Goal: Task Accomplishment & Management: Use online tool/utility

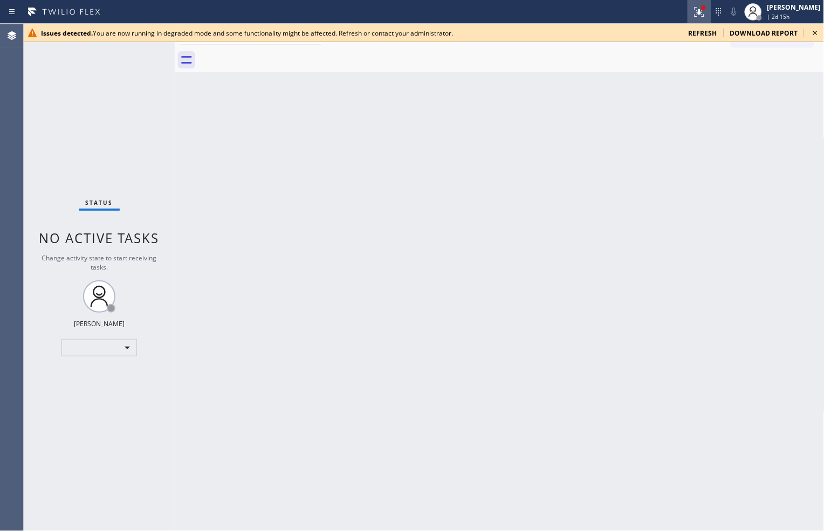
click at [693, 17] on icon at bounding box center [699, 11] width 13 height 13
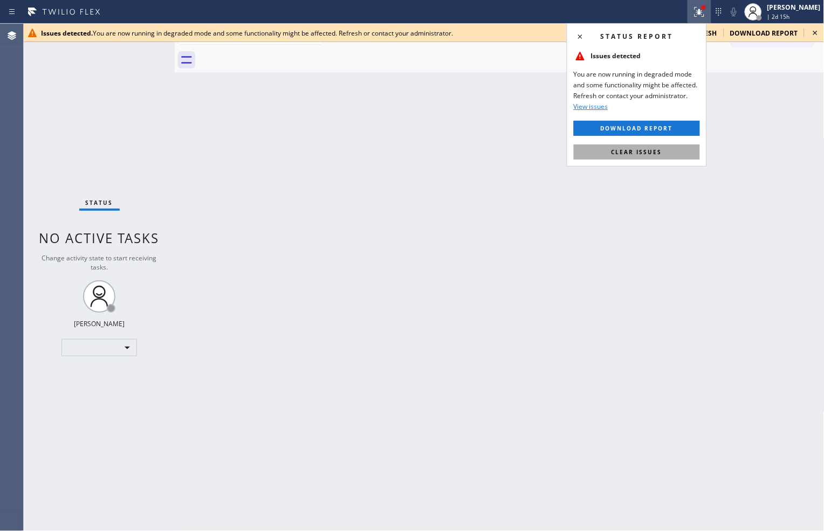
click at [649, 149] on span "Clear issues" at bounding box center [636, 152] width 51 height 8
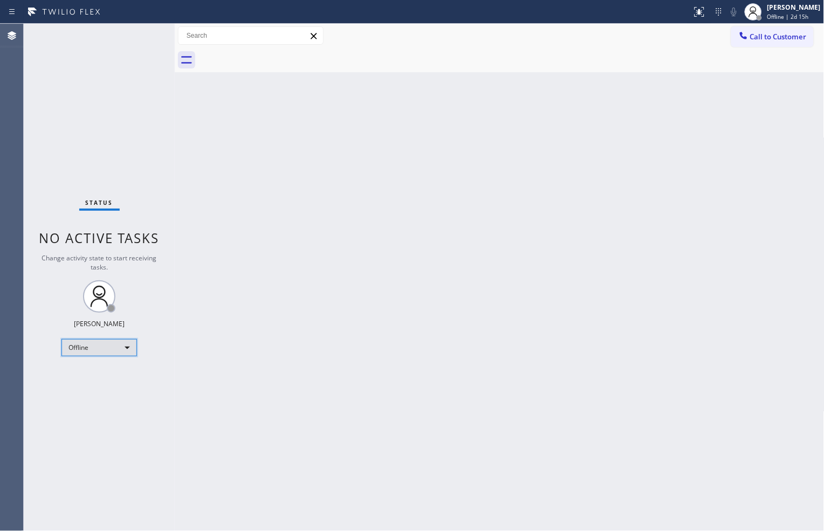
click at [134, 347] on div "Offline" at bounding box center [98, 347] width 75 height 17
click at [125, 371] on li "Available" at bounding box center [98, 375] width 73 height 13
click at [587, 482] on div "Back to Dashboard Change Sender ID Customers Technicians Select a contact Outbo…" at bounding box center [499, 277] width 649 height 507
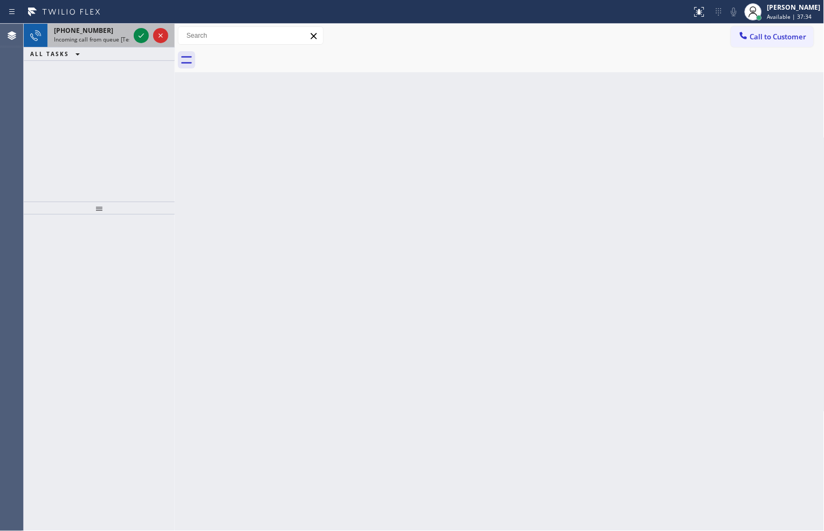
click at [137, 28] on div at bounding box center [151, 36] width 39 height 24
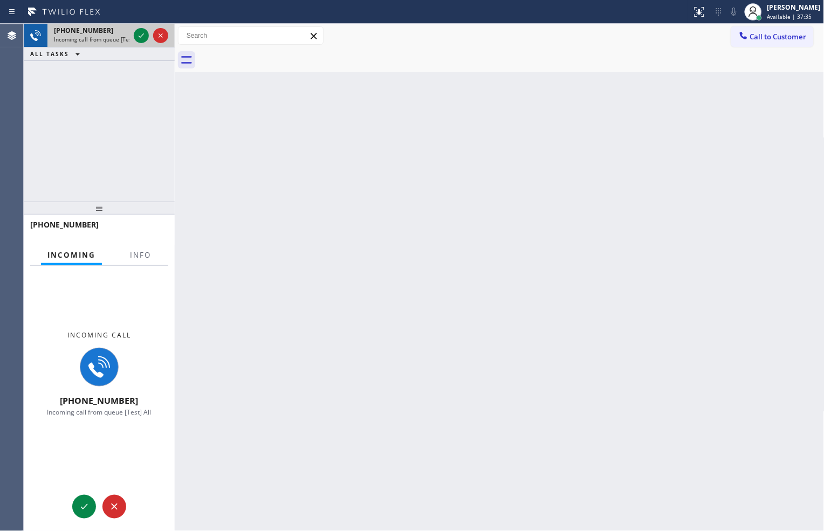
click at [137, 28] on div at bounding box center [151, 36] width 39 height 24
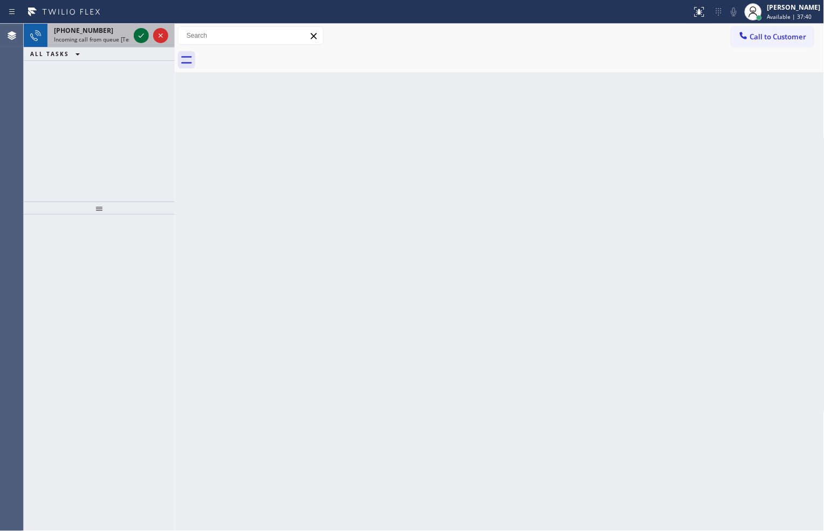
click at [142, 35] on icon at bounding box center [141, 35] width 5 height 4
click at [699, 11] on icon at bounding box center [699, 11] width 13 height 13
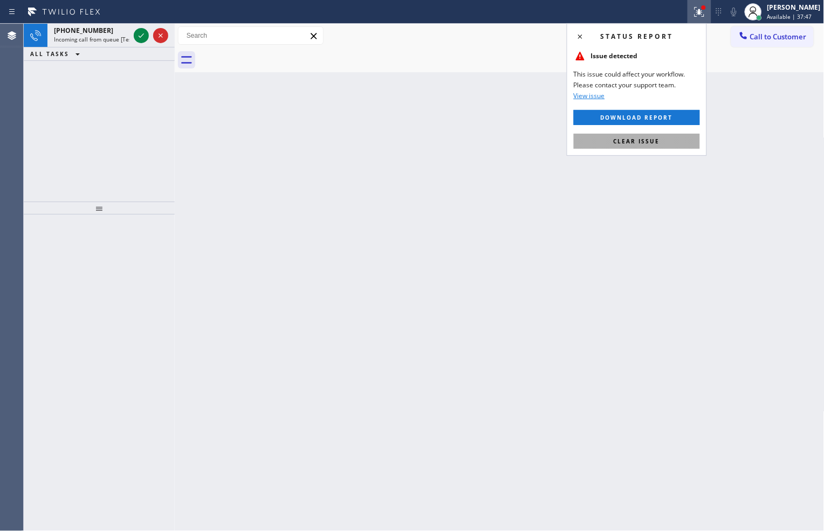
click at [668, 137] on button "Clear issue" at bounding box center [636, 141] width 126 height 15
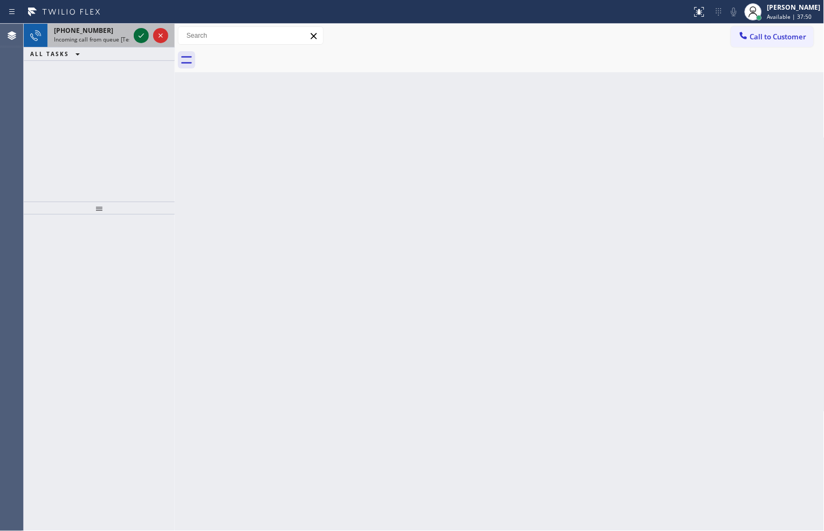
click at [140, 31] on icon at bounding box center [141, 35] width 13 height 13
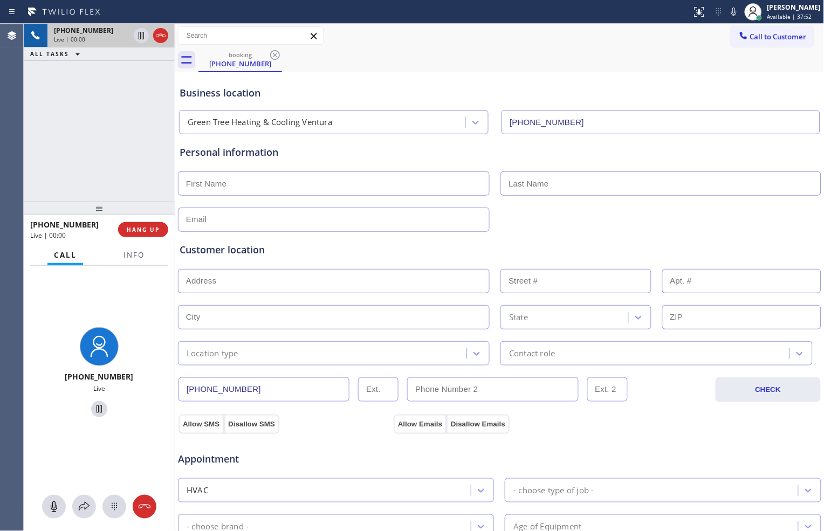
type input "[PHONE_NUMBER]"
click at [149, 229] on span "HANG UP" at bounding box center [143, 230] width 33 height 8
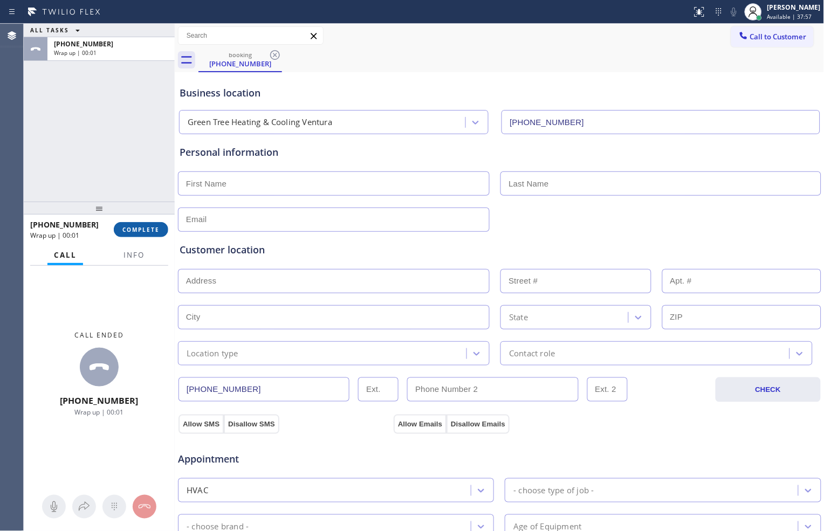
click at [155, 229] on span "COMPLETE" at bounding box center [140, 230] width 37 height 8
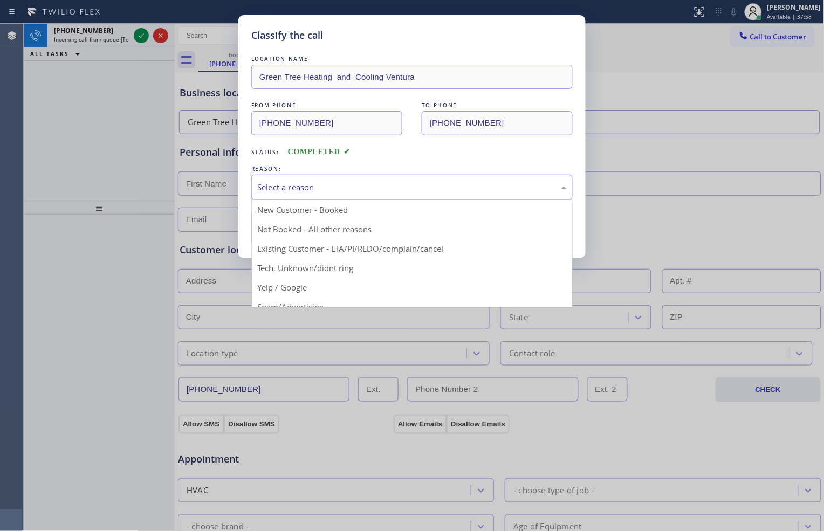
click at [375, 191] on div "Select a reason" at bounding box center [411, 187] width 309 height 12
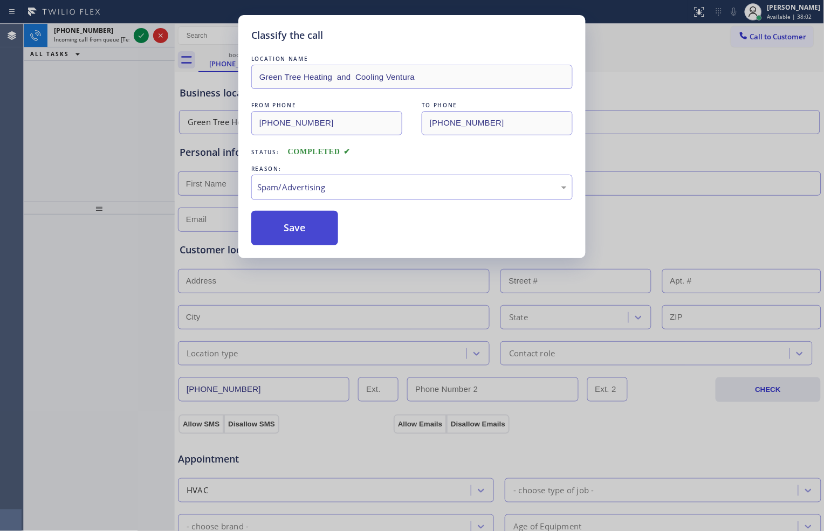
click at [276, 235] on button "Save" at bounding box center [294, 228] width 87 height 34
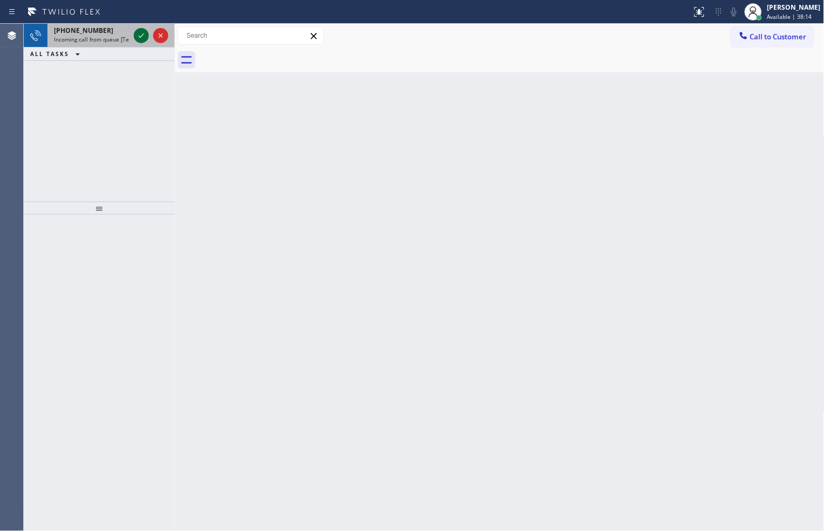
click at [136, 36] on icon at bounding box center [141, 35] width 13 height 13
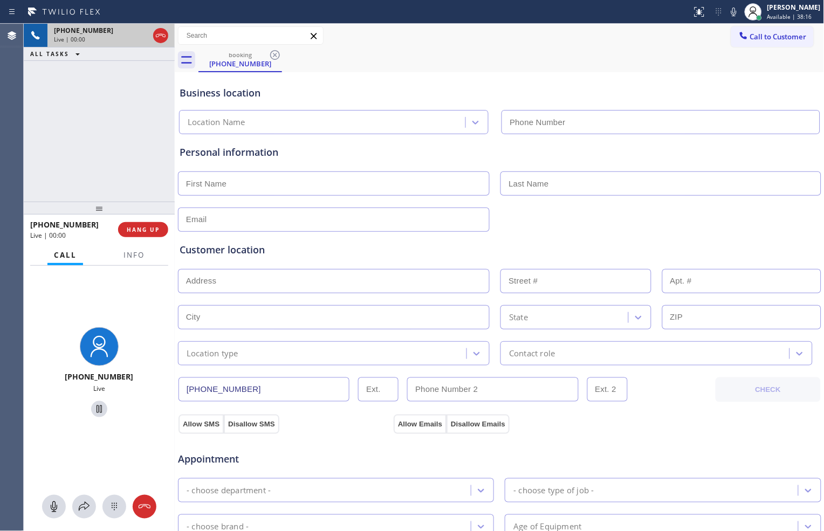
type input "[PHONE_NUMBER]"
click at [158, 228] on span "HANG UP" at bounding box center [143, 230] width 33 height 8
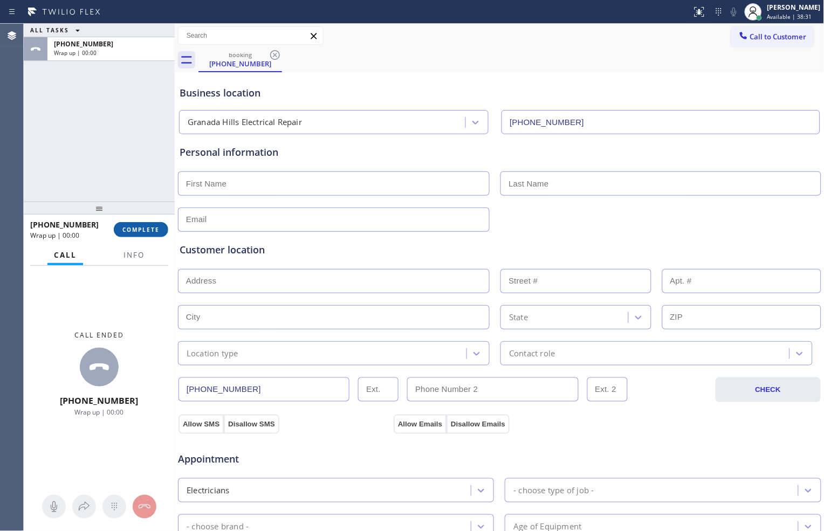
click at [128, 231] on span "COMPLETE" at bounding box center [140, 230] width 37 height 8
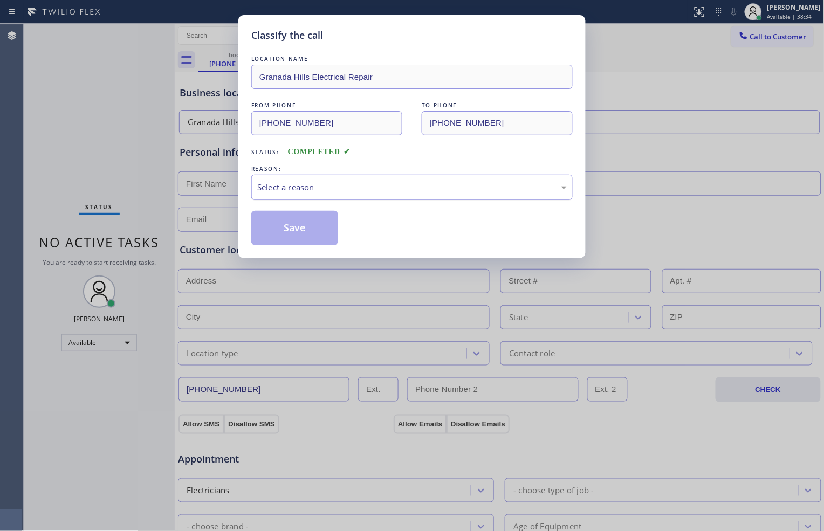
click at [400, 189] on div "Select a reason" at bounding box center [411, 187] width 309 height 12
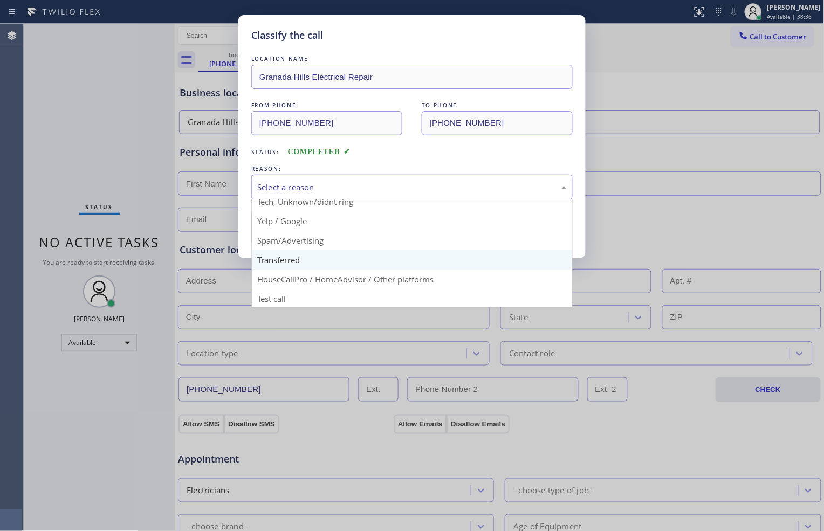
scroll to position [67, 0]
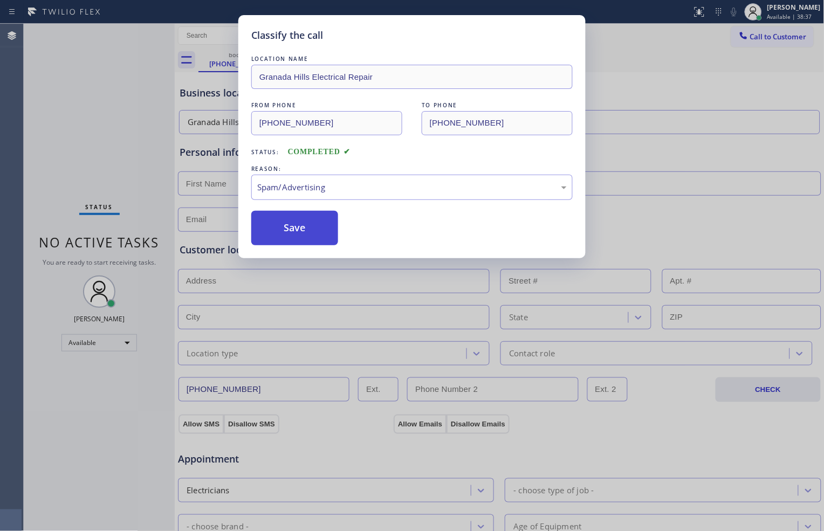
click at [307, 224] on button "Save" at bounding box center [294, 228] width 87 height 34
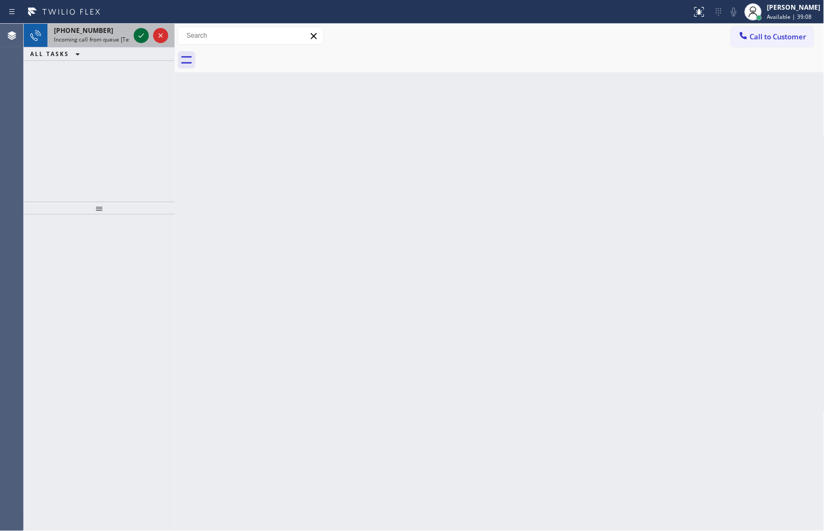
click at [137, 38] on icon at bounding box center [141, 35] width 13 height 13
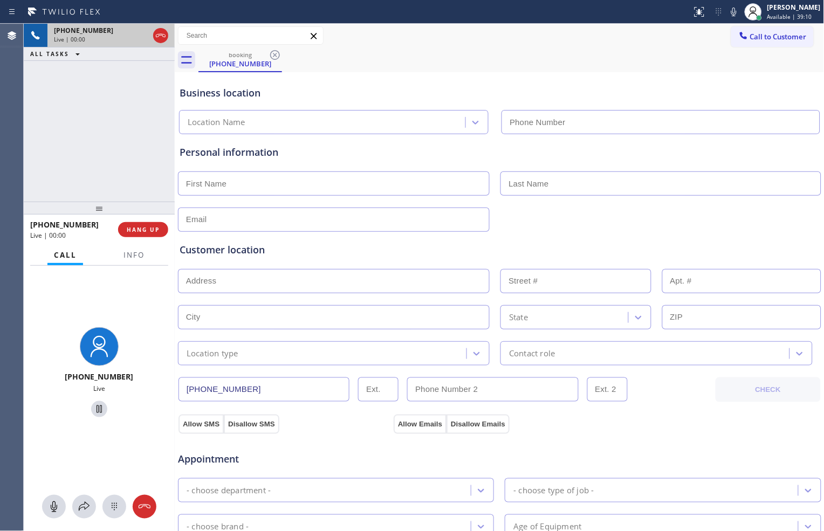
type input "[PHONE_NUMBER]"
click at [141, 227] on span "HANG UP" at bounding box center [143, 230] width 33 height 8
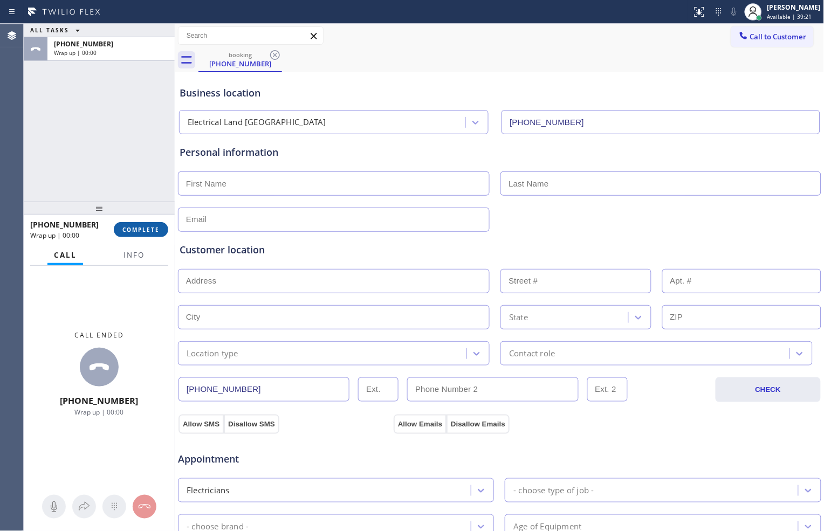
click at [141, 227] on span "COMPLETE" at bounding box center [140, 230] width 37 height 8
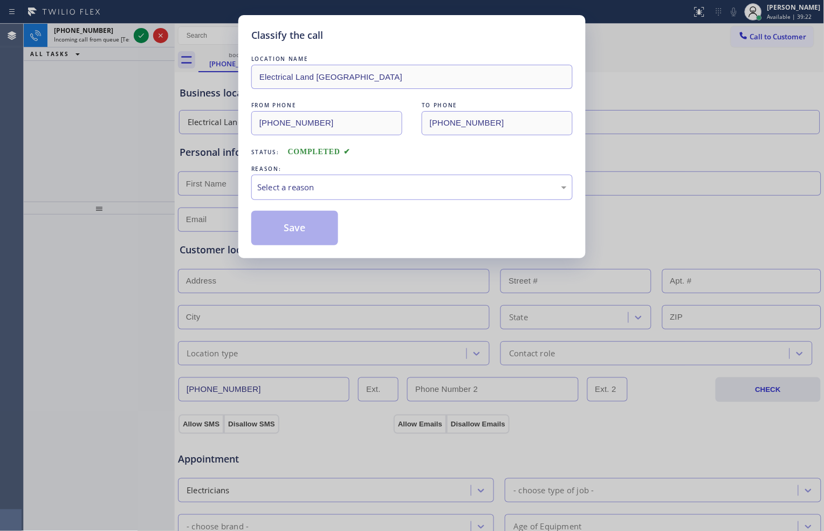
click at [394, 208] on div "LOCATION NAME Electrical Land [GEOGRAPHIC_DATA] FROM PHONE [PHONE_NUMBER] TO PH…" at bounding box center [411, 149] width 321 height 192
click at [405, 193] on div "Select a reason" at bounding box center [411, 187] width 309 height 12
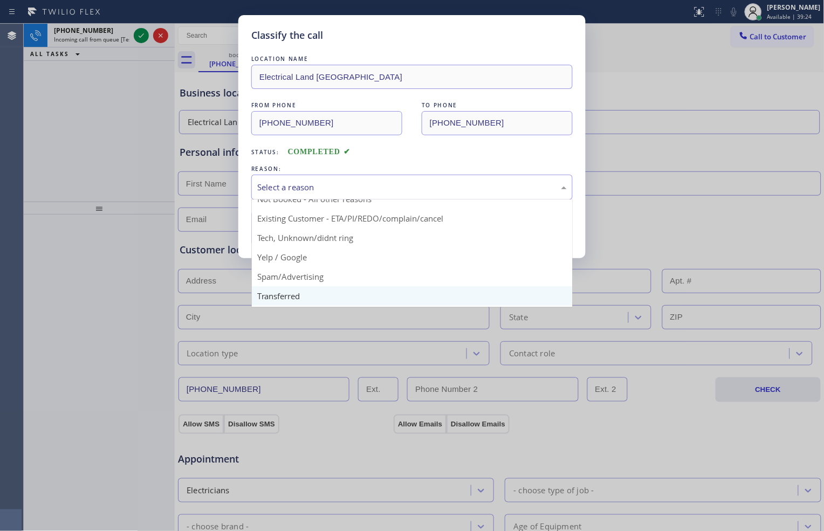
scroll to position [60, 0]
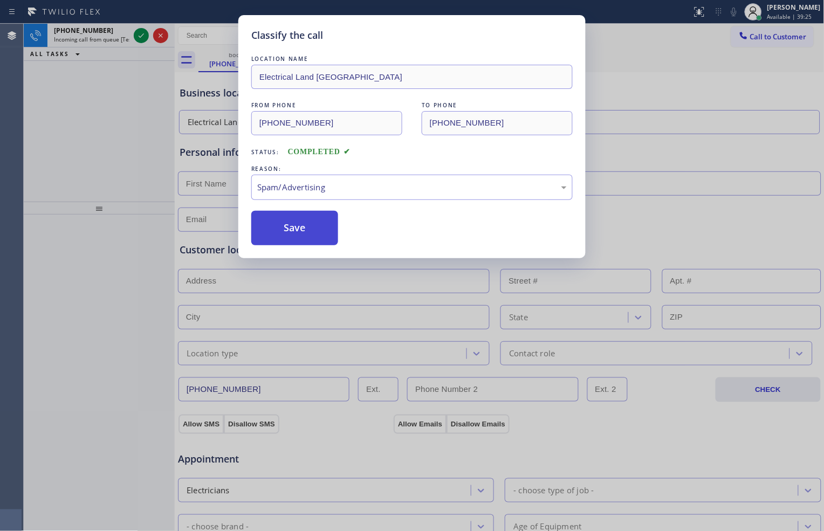
click at [319, 229] on button "Save" at bounding box center [294, 228] width 87 height 34
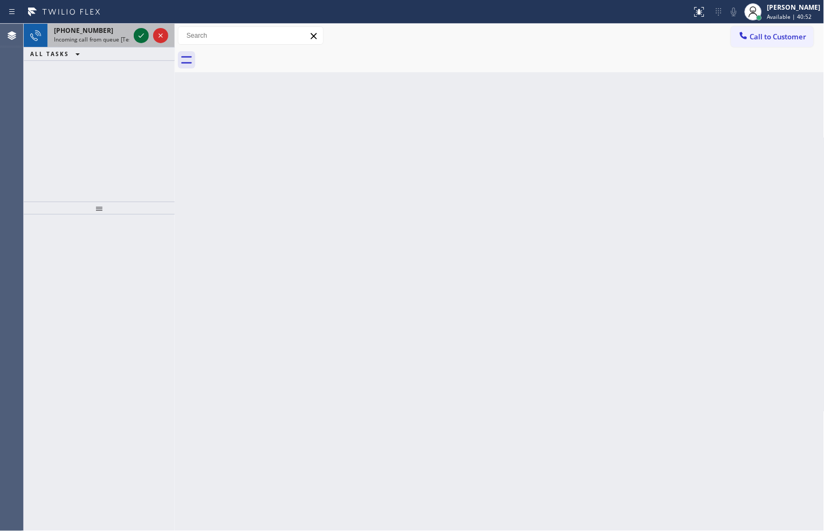
click at [143, 36] on icon at bounding box center [141, 35] width 13 height 13
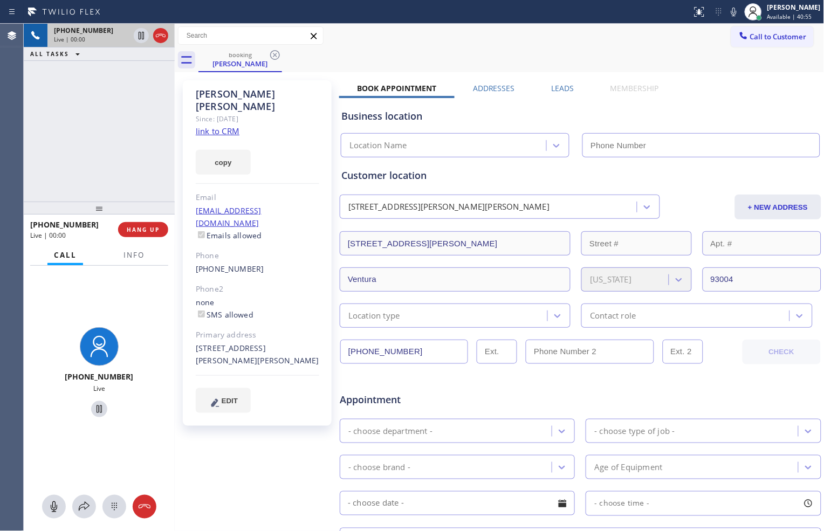
type input "[PHONE_NUMBER]"
click at [224, 126] on link "link to CRM" at bounding box center [218, 131] width 44 height 11
click at [140, 36] on icon at bounding box center [141, 35] width 13 height 13
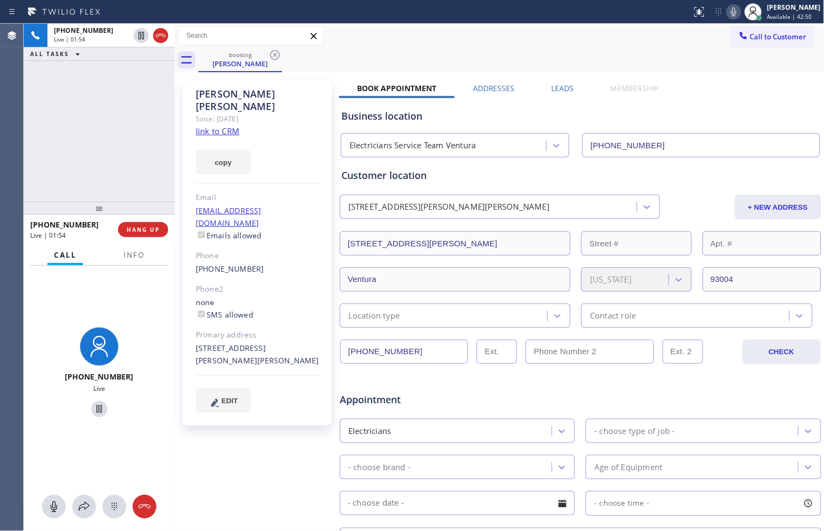
click at [733, 10] on icon at bounding box center [733, 11] width 13 height 13
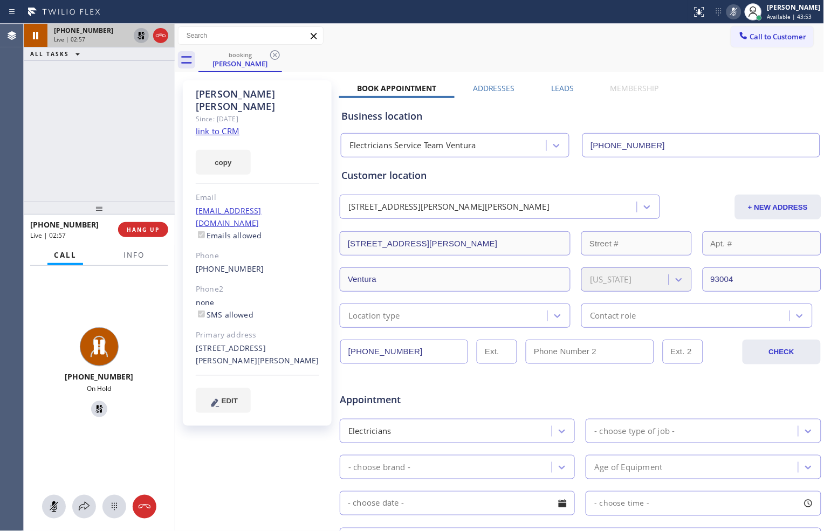
click at [140, 40] on icon at bounding box center [141, 35] width 13 height 13
drag, startPoint x: 725, startPoint y: 9, endPoint x: 714, endPoint y: 40, distance: 33.2
click at [727, 9] on icon at bounding box center [733, 11] width 13 height 13
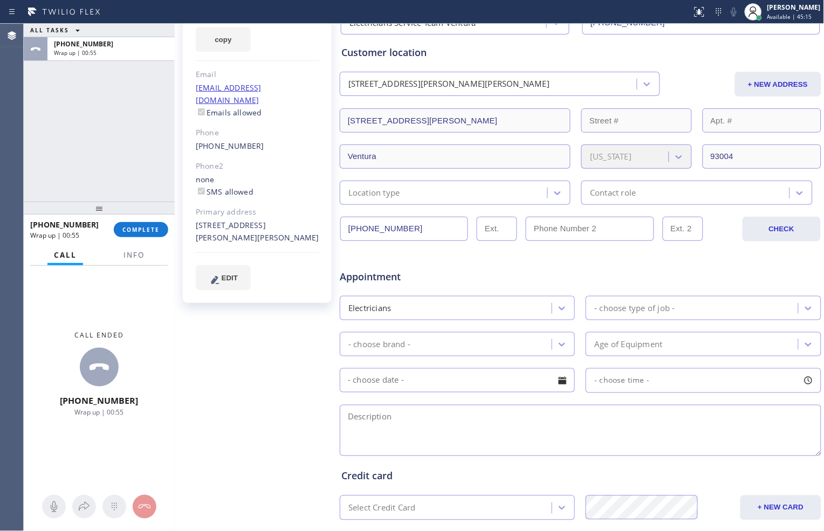
scroll to position [244, 0]
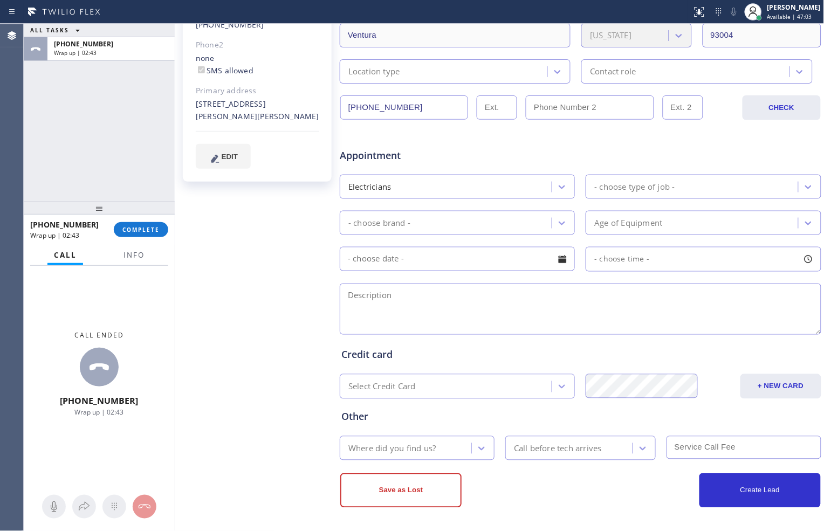
click at [580, 494] on div "Create Lead" at bounding box center [700, 490] width 240 height 34
click at [139, 231] on span "COMPLETE" at bounding box center [140, 230] width 37 height 8
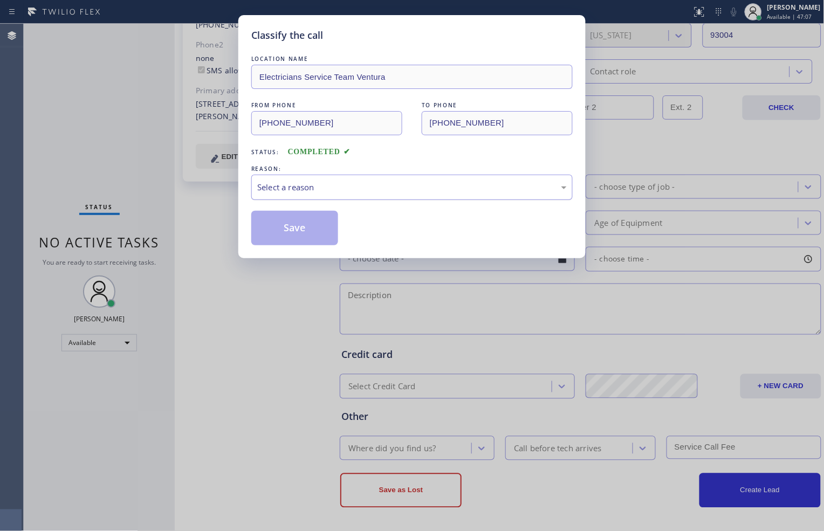
click at [310, 187] on div "Select a reason" at bounding box center [411, 187] width 309 height 12
click at [295, 230] on button "Save" at bounding box center [294, 228] width 87 height 34
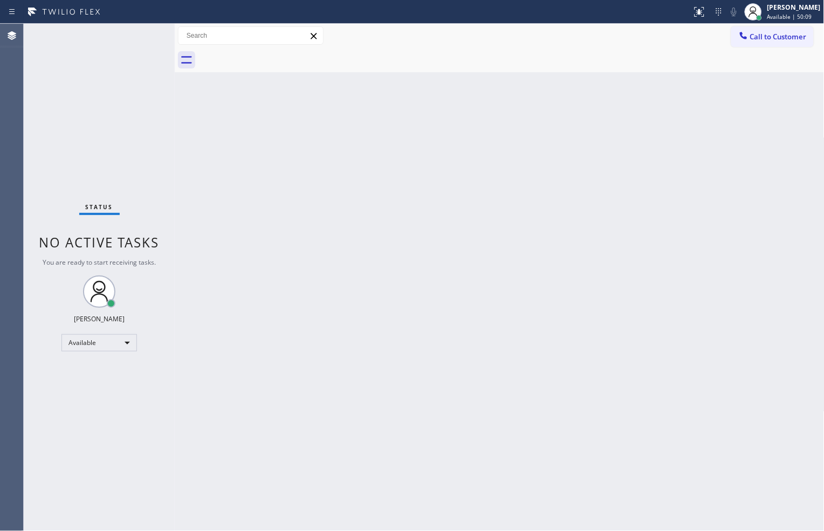
click at [93, 246] on span "No active tasks" at bounding box center [99, 242] width 120 height 18
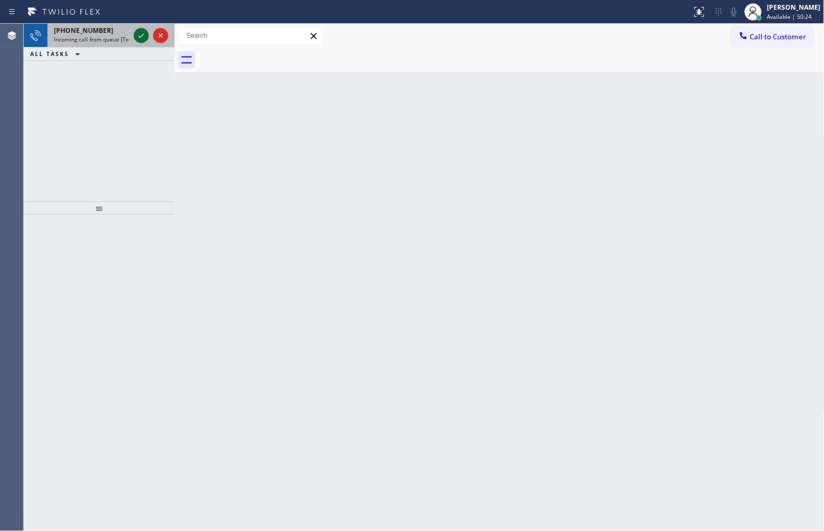
click at [141, 36] on icon at bounding box center [141, 35] width 13 height 13
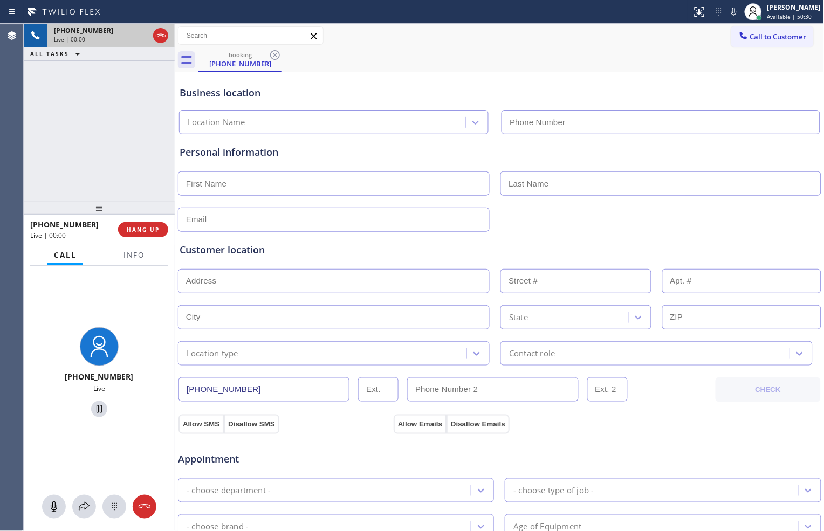
type input "[PHONE_NUMBER]"
click at [133, 232] on span "HANG UP" at bounding box center [143, 230] width 33 height 8
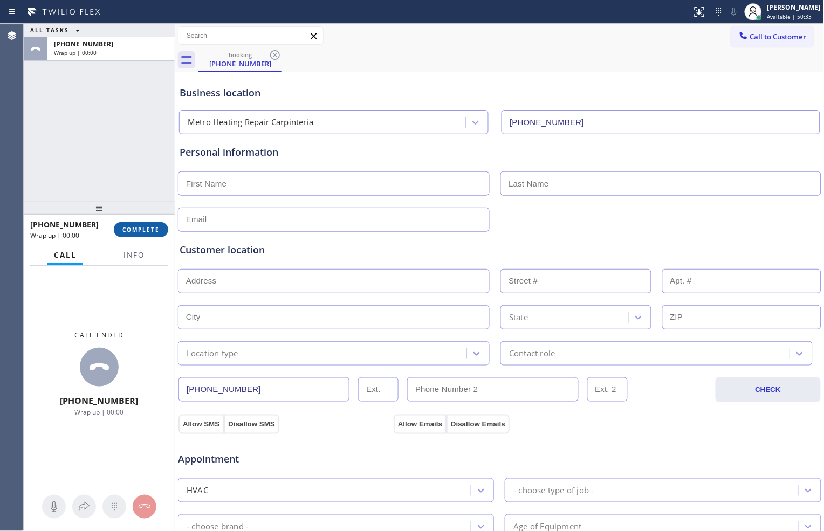
click at [141, 223] on button "COMPLETE" at bounding box center [141, 229] width 54 height 15
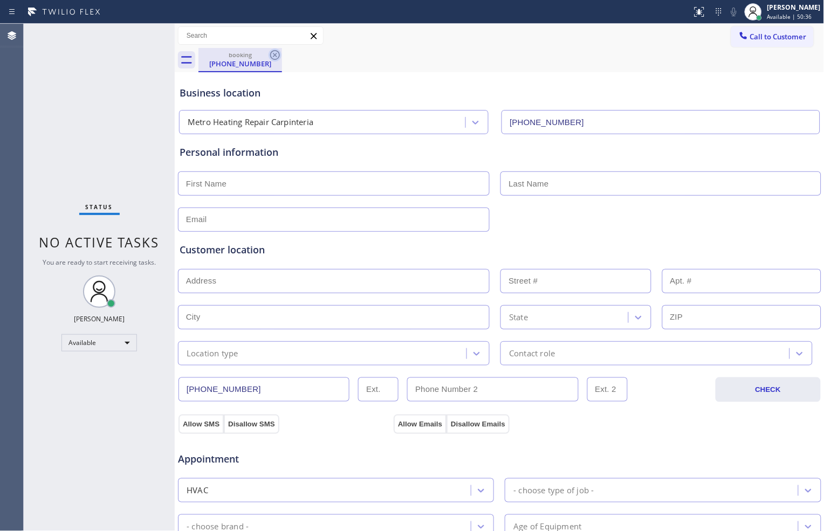
click at [276, 54] on icon at bounding box center [274, 55] width 13 height 13
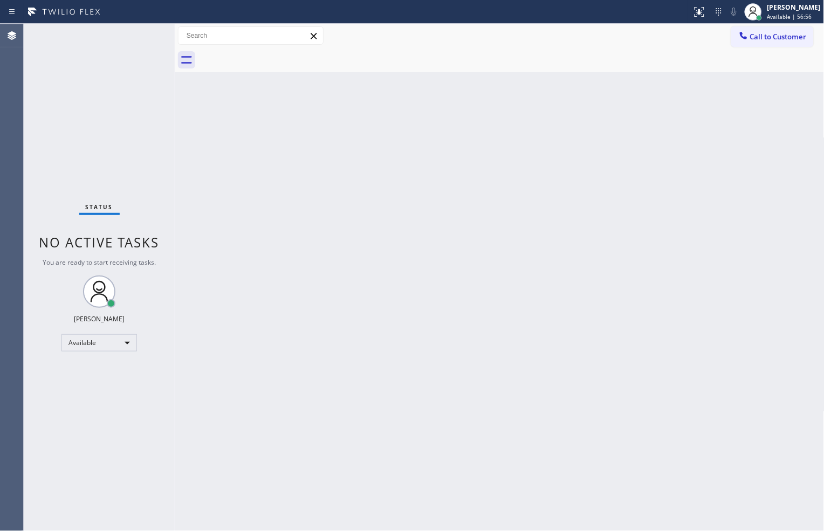
click at [545, 51] on div at bounding box center [511, 60] width 626 height 24
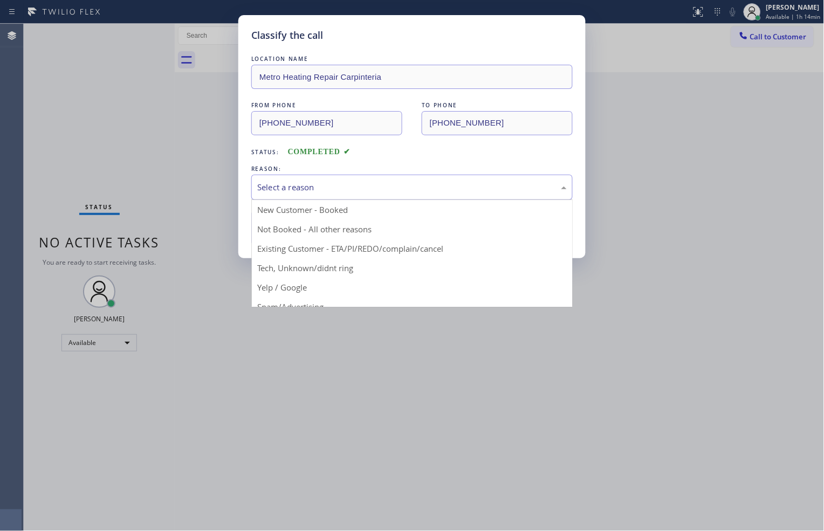
click at [403, 190] on div "Select a reason" at bounding box center [411, 187] width 309 height 12
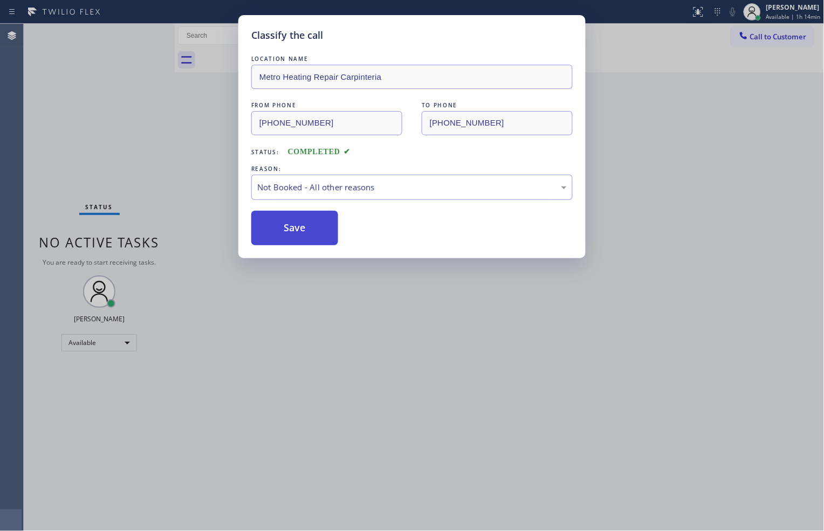
click at [302, 223] on button "Save" at bounding box center [294, 228] width 87 height 34
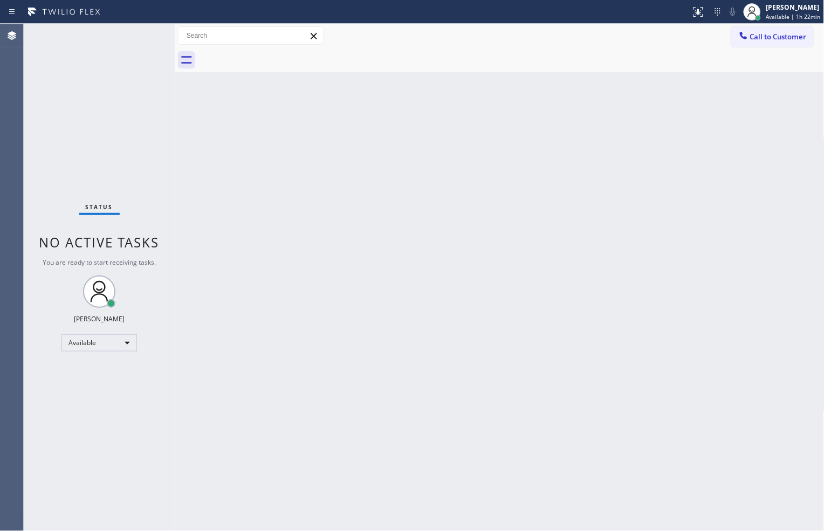
click at [101, 181] on div "Status No active tasks You are ready to start receiving tasks. [PERSON_NAME] Av…" at bounding box center [99, 277] width 151 height 507
click at [429, 458] on div "Back to Dashboard Change Sender ID Customers Technicians Select a contact Outbo…" at bounding box center [499, 277] width 649 height 507
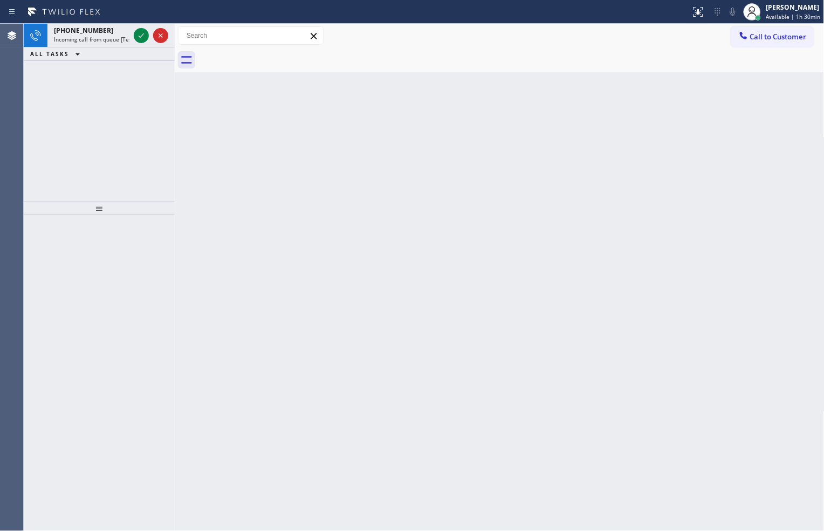
drag, startPoint x: 587, startPoint y: 481, endPoint x: 579, endPoint y: 467, distance: 16.5
click at [587, 481] on div "Back to Dashboard Change Sender ID Customers Technicians Select a contact Outbo…" at bounding box center [499, 277] width 649 height 507
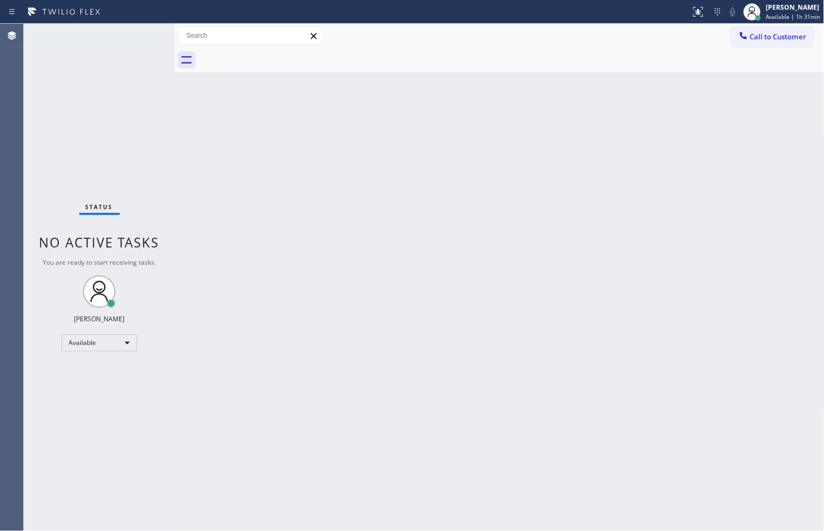
click at [601, 54] on div at bounding box center [511, 60] width 626 height 24
click at [129, 185] on div "Status No active tasks You are ready to start receiving tasks. [PERSON_NAME] Av…" at bounding box center [99, 277] width 151 height 507
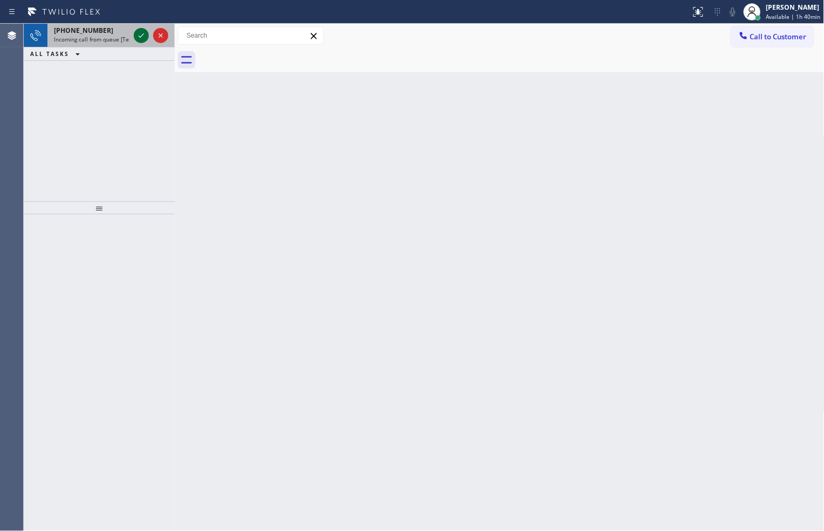
click at [136, 32] on icon at bounding box center [141, 35] width 13 height 13
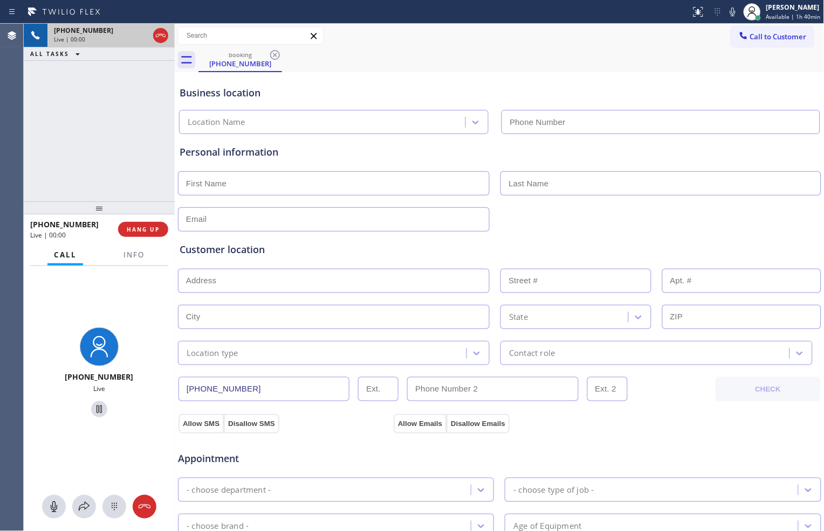
type input "[PHONE_NUMBER]"
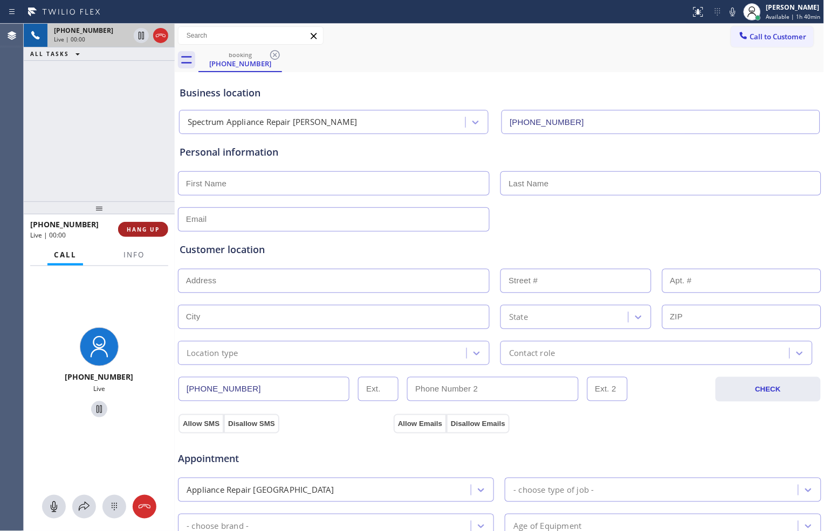
click at [135, 223] on button "HANG UP" at bounding box center [143, 229] width 50 height 15
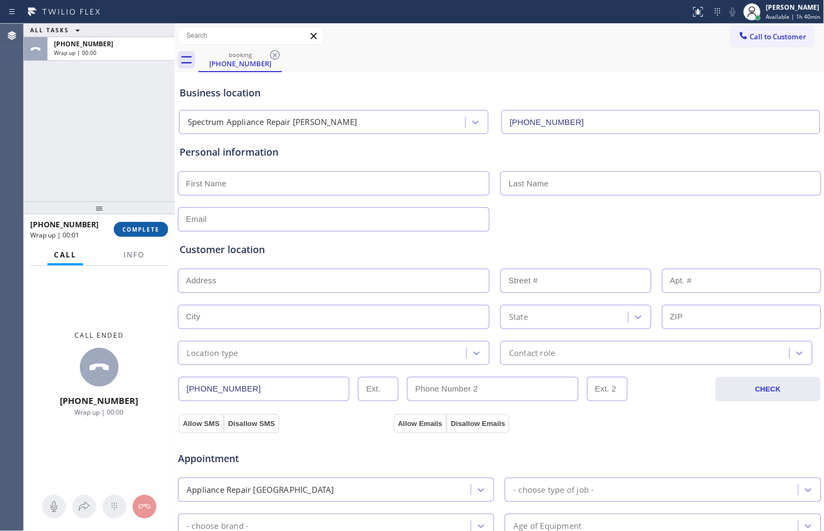
click at [149, 233] on span "COMPLETE" at bounding box center [140, 230] width 37 height 8
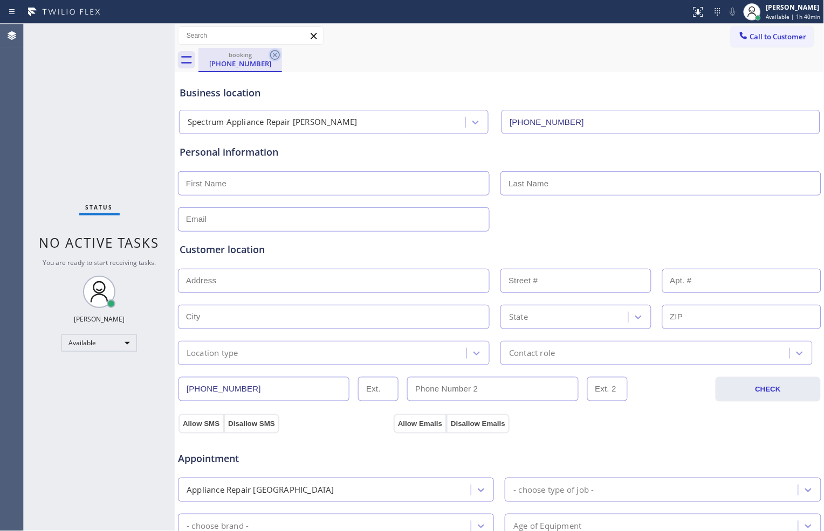
click at [271, 57] on icon at bounding box center [274, 55] width 13 height 13
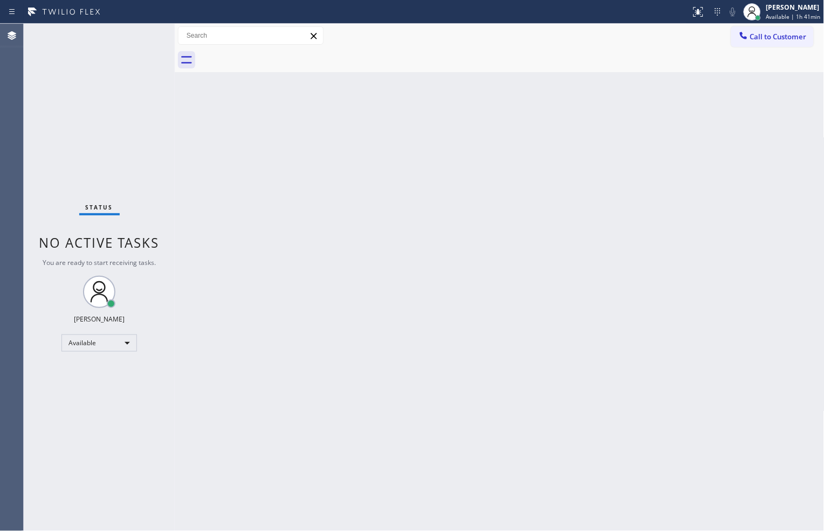
click at [643, 50] on div at bounding box center [511, 60] width 626 height 24
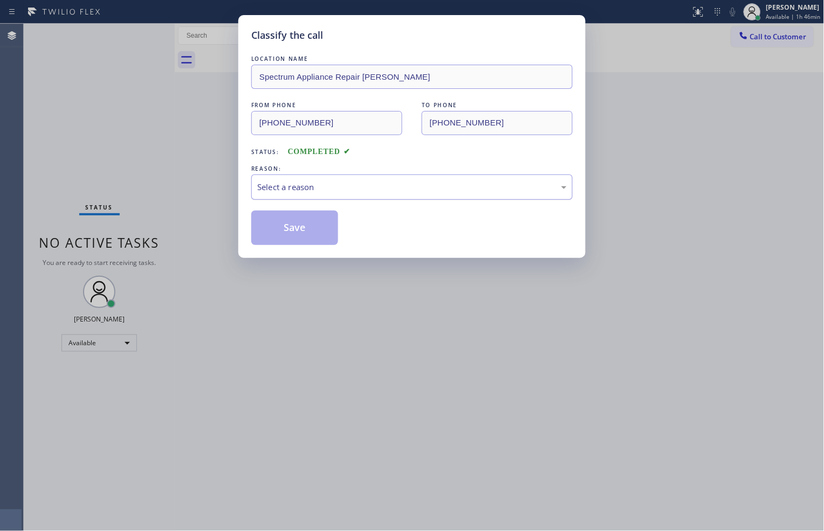
click at [321, 191] on div "Select a reason" at bounding box center [411, 187] width 309 height 12
click at [327, 230] on button "Save" at bounding box center [294, 228] width 87 height 34
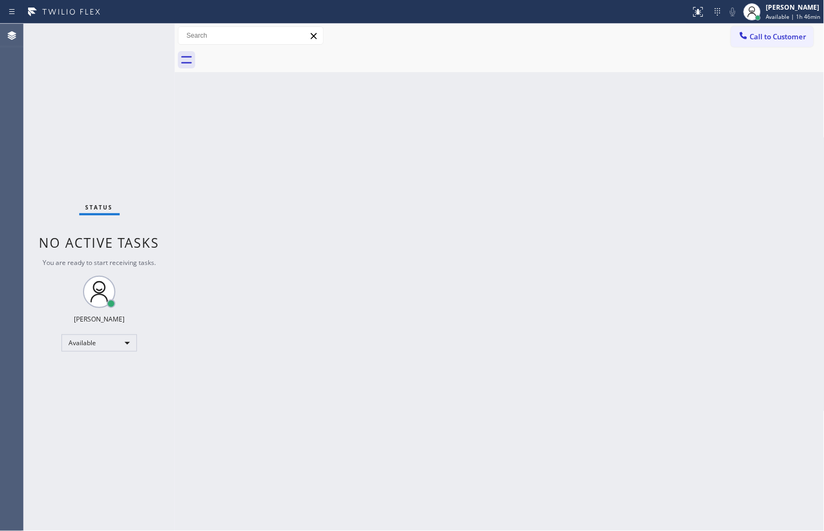
click at [135, 139] on div "Status No active tasks You are ready to start receiving tasks. [PERSON_NAME] Av…" at bounding box center [99, 278] width 151 height 508
click at [142, 43] on div "Status No active tasks You are ready to start receiving tasks. [PERSON_NAME] Av…" at bounding box center [99, 278] width 151 height 508
click at [110, 142] on div "Status No active tasks You are ready to start receiving tasks. [PERSON_NAME] Av…" at bounding box center [99, 278] width 151 height 508
click at [140, 33] on div "Status No active tasks You are ready to start receiving tasks. [PERSON_NAME] Av…" at bounding box center [99, 278] width 151 height 508
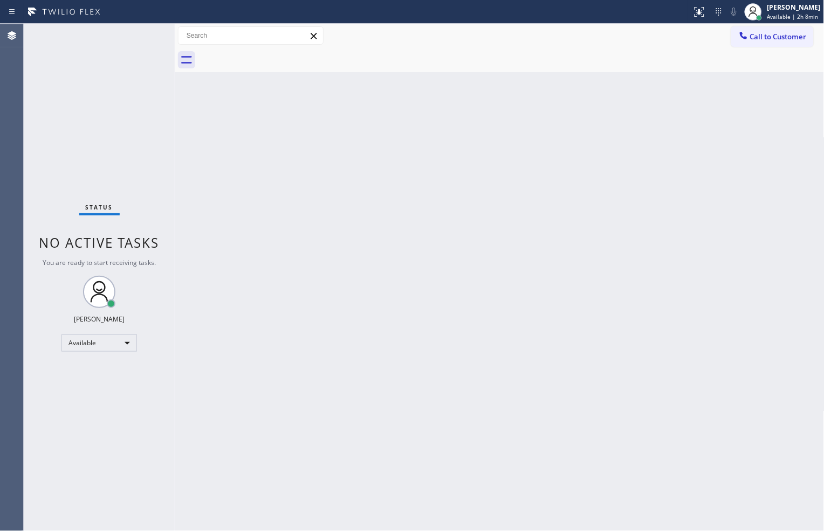
click at [140, 33] on div "Status No active tasks You are ready to start receiving tasks. [PERSON_NAME] Av…" at bounding box center [99, 278] width 151 height 508
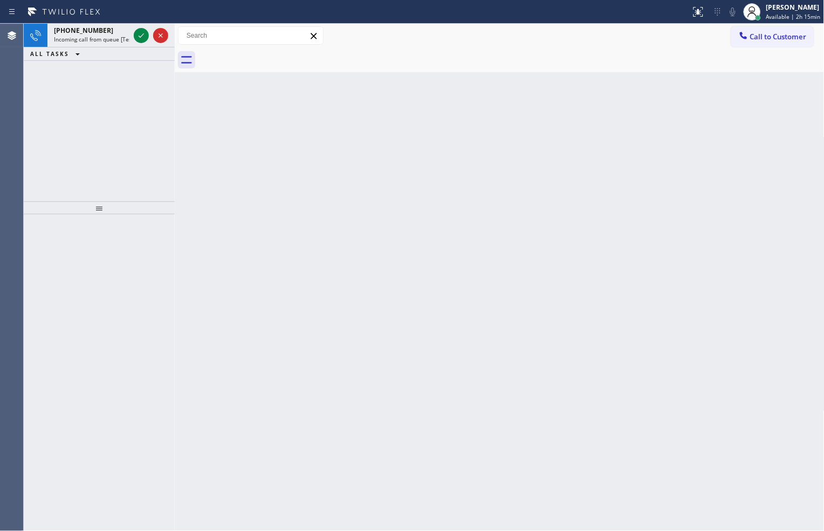
click at [60, 121] on div "[PHONE_NUMBER] Incoming call from queue [Test] All ALL TASKS ALL TASKS ACTIVE T…" at bounding box center [99, 113] width 151 height 178
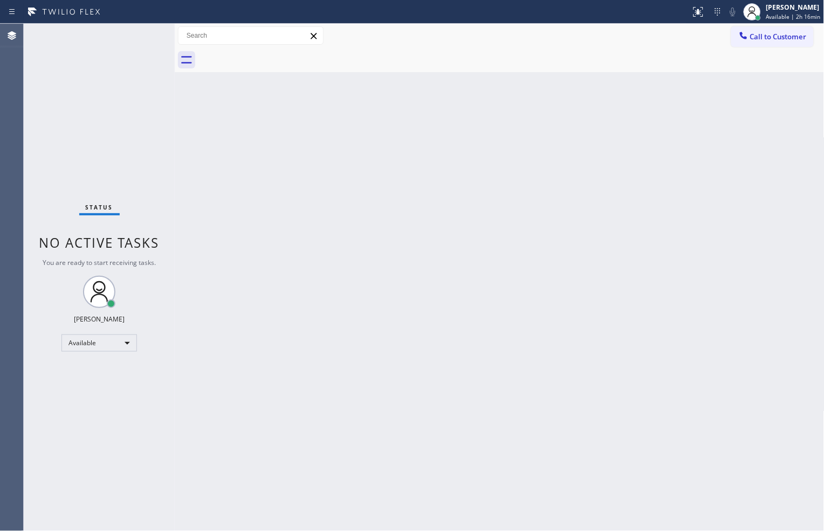
click at [142, 38] on div "Status No active tasks You are ready to start receiving tasks. [PERSON_NAME] Av…" at bounding box center [99, 278] width 151 height 508
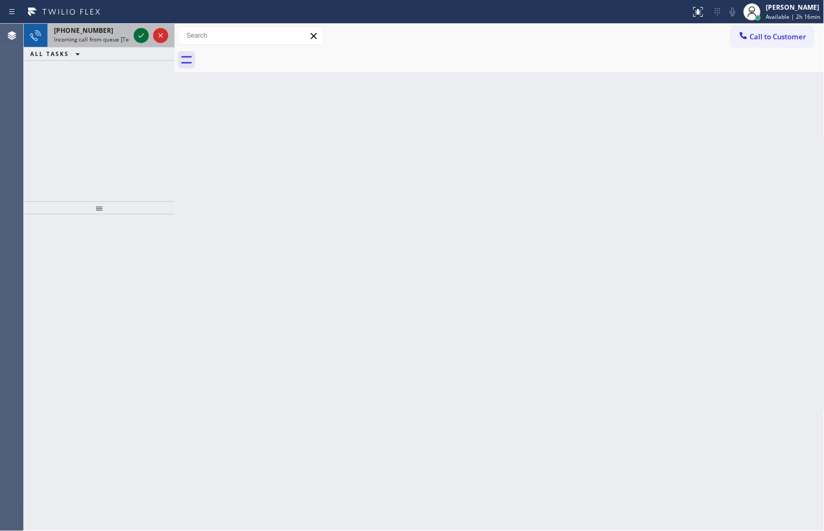
click at [137, 31] on icon at bounding box center [141, 35] width 13 height 13
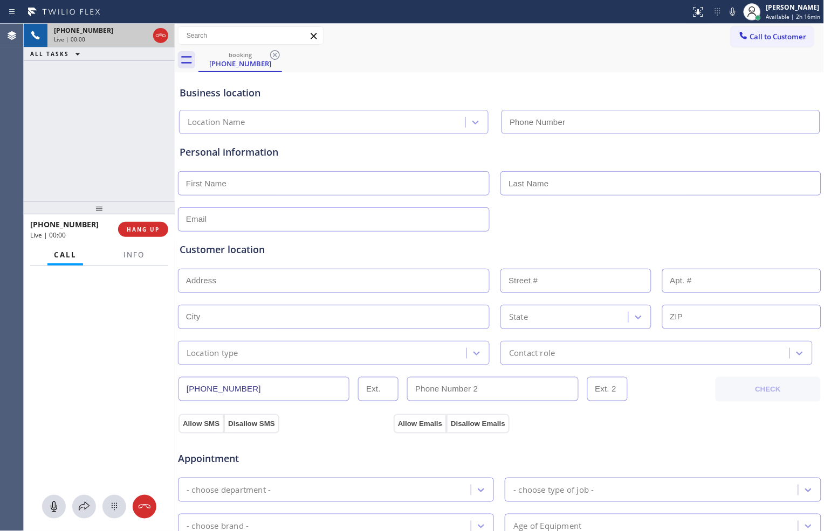
type input "[PHONE_NUMBER]"
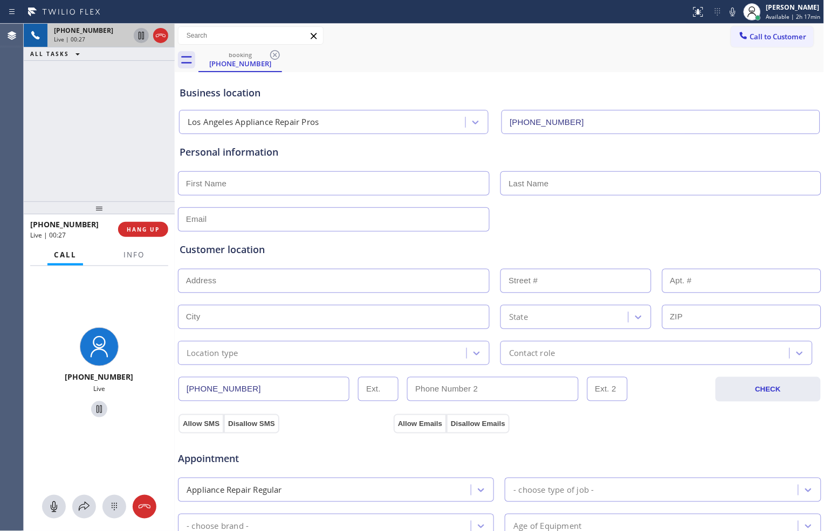
click at [140, 40] on icon at bounding box center [141, 35] width 13 height 13
click at [729, 8] on icon at bounding box center [732, 11] width 13 height 13
click at [142, 39] on icon at bounding box center [141, 36] width 8 height 8
click at [730, 17] on icon at bounding box center [732, 11] width 13 height 13
click at [149, 230] on span "HANG UP" at bounding box center [143, 230] width 33 height 8
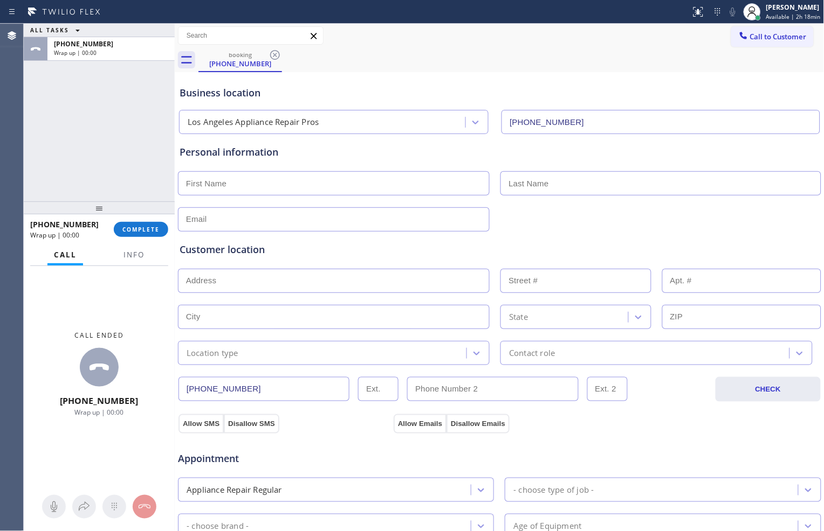
drag, startPoint x: 153, startPoint y: 229, endPoint x: 154, endPoint y: 238, distance: 9.3
click at [154, 238] on div "[PHONE_NUMBER] Wrap up | 00:00 COMPLETE" at bounding box center [99, 230] width 138 height 28
click at [155, 227] on span "COMPLETE" at bounding box center [140, 230] width 37 height 8
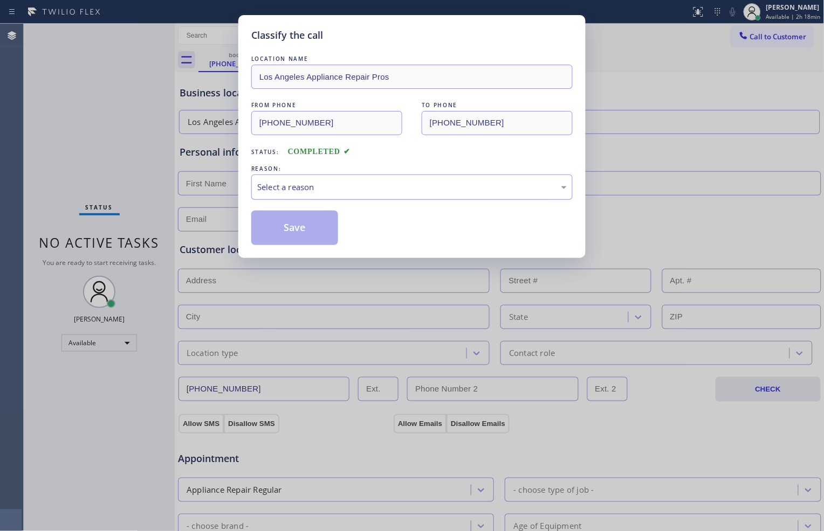
click at [354, 189] on div "Select a reason" at bounding box center [411, 187] width 309 height 12
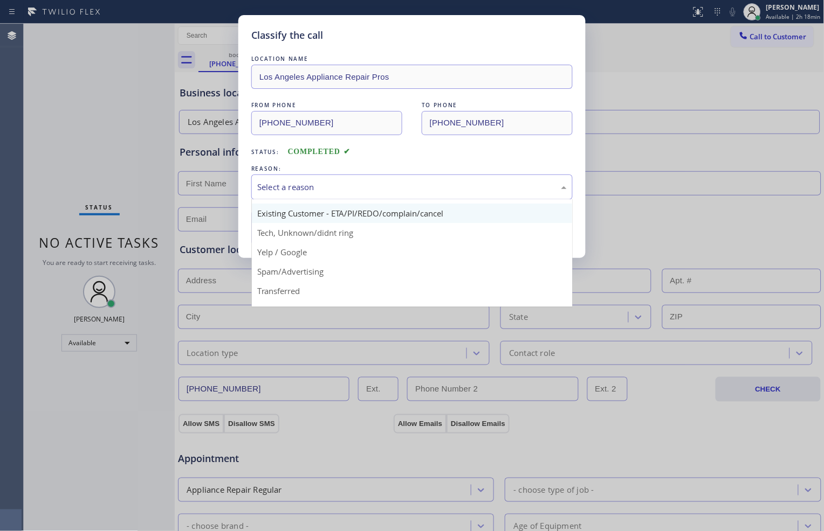
scroll to position [67, 0]
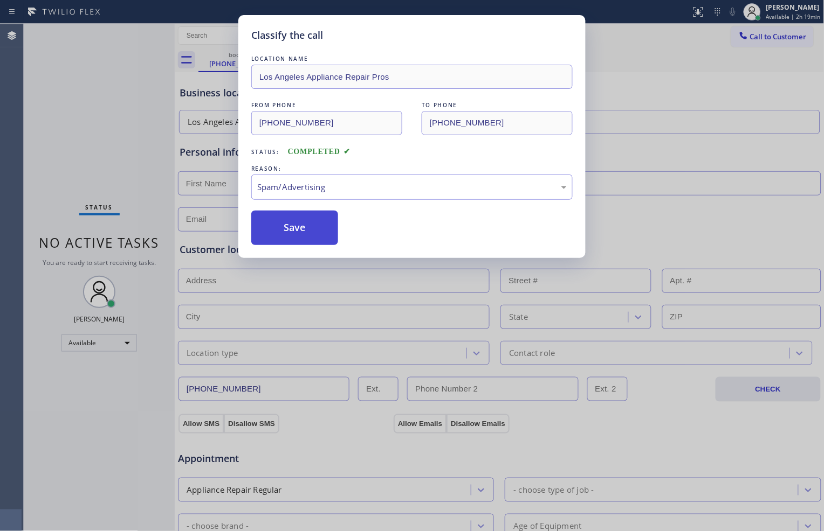
click at [306, 233] on button "Save" at bounding box center [294, 228] width 87 height 34
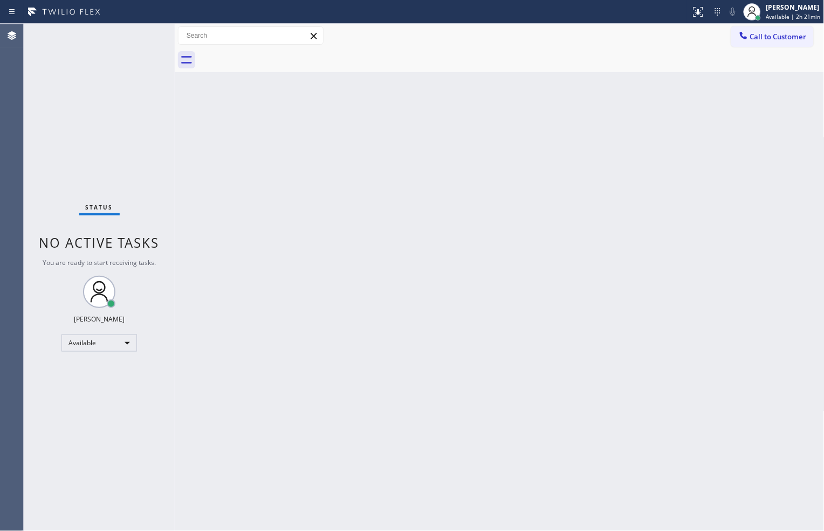
click at [111, 159] on div "Status No active tasks You are ready to start receiving tasks. [PERSON_NAME] Av…" at bounding box center [99, 278] width 151 height 508
click at [84, 236] on span "No active tasks" at bounding box center [99, 243] width 120 height 18
click at [126, 340] on div "Available" at bounding box center [98, 343] width 75 height 17
click at [119, 394] on li "Break" at bounding box center [98, 398] width 73 height 13
click at [540, 370] on div "Back to Dashboard Change Sender ID Customers Technicians Select a contact Outbo…" at bounding box center [499, 278] width 649 height 508
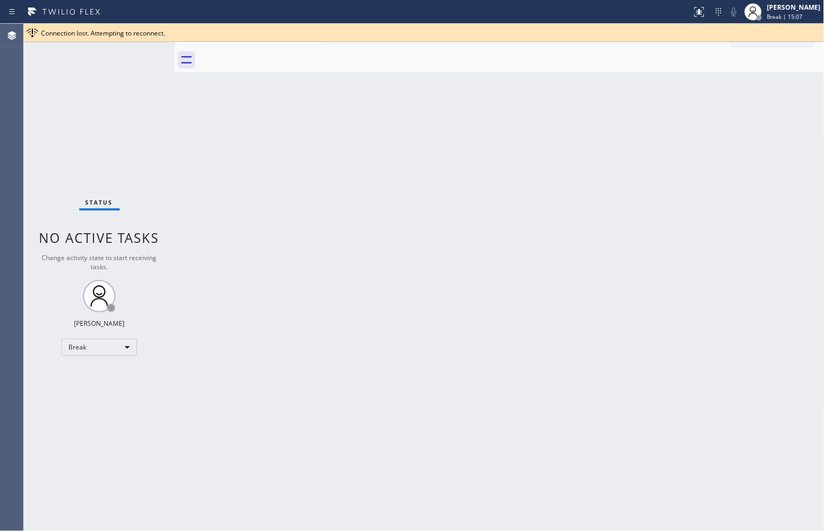
click at [448, 43] on div "Call to Customer Outbound call Location Search location Your caller id phone nu…" at bounding box center [499, 35] width 649 height 19
click at [123, 344] on div "Break" at bounding box center [98, 347] width 75 height 17
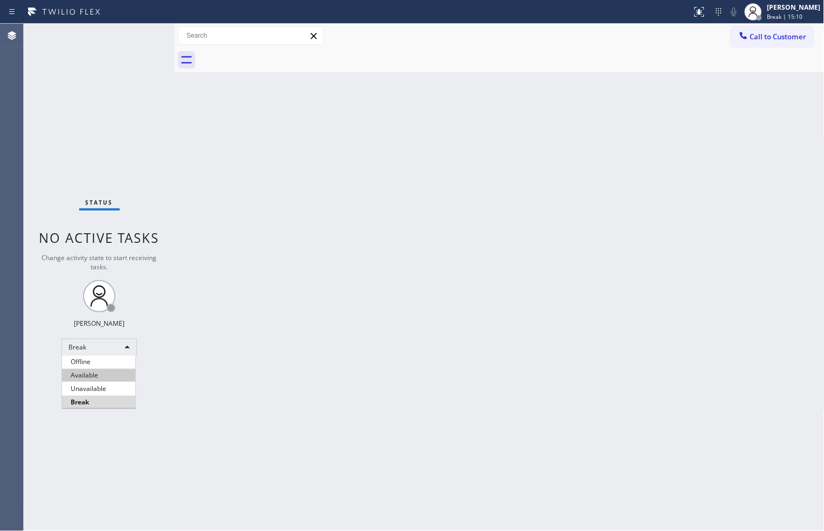
click at [111, 370] on li "Available" at bounding box center [98, 375] width 73 height 13
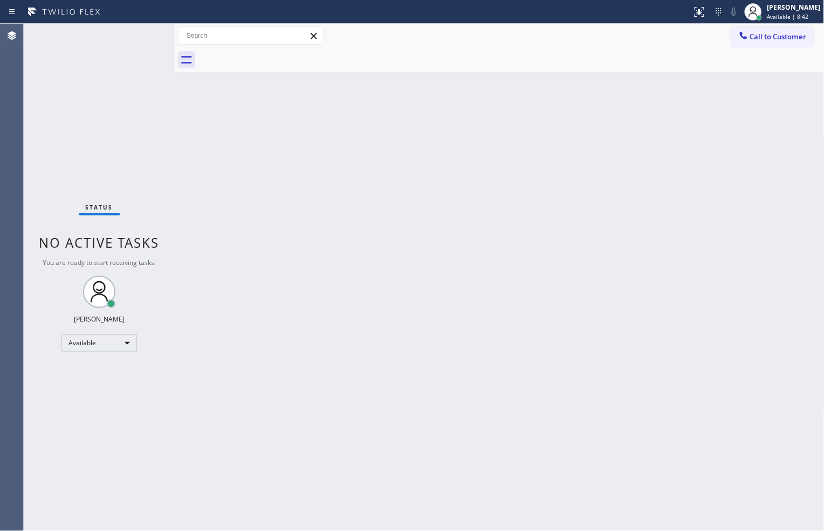
click at [579, 56] on div at bounding box center [511, 60] width 626 height 24
click at [142, 39] on div "Status No active tasks You are ready to start receiving tasks. [PERSON_NAME] Av…" at bounding box center [99, 278] width 151 height 508
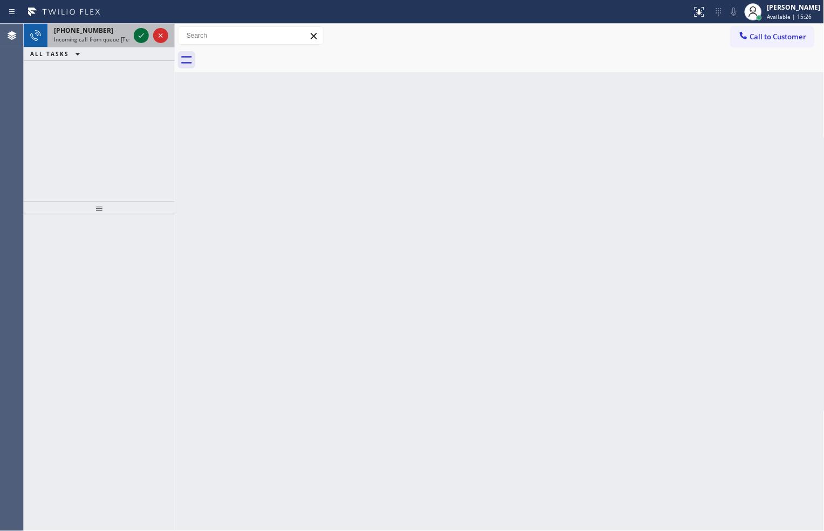
click at [141, 35] on icon at bounding box center [141, 35] width 13 height 13
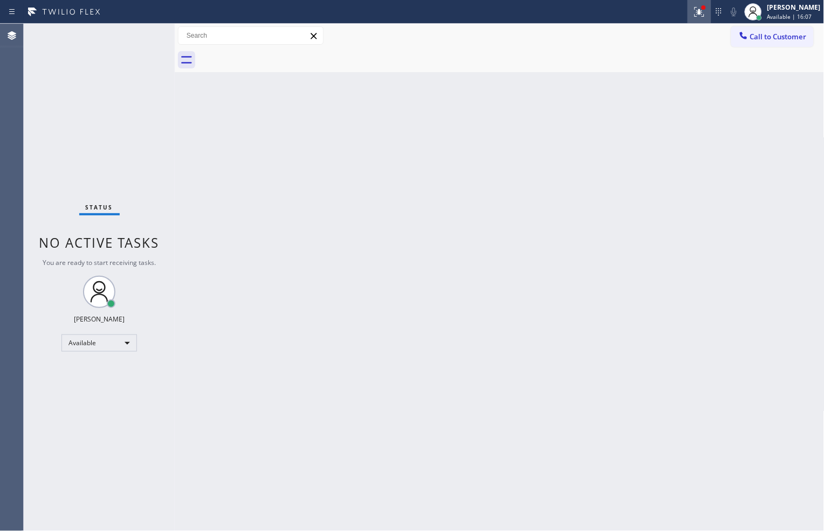
click at [701, 17] on icon at bounding box center [699, 11] width 13 height 13
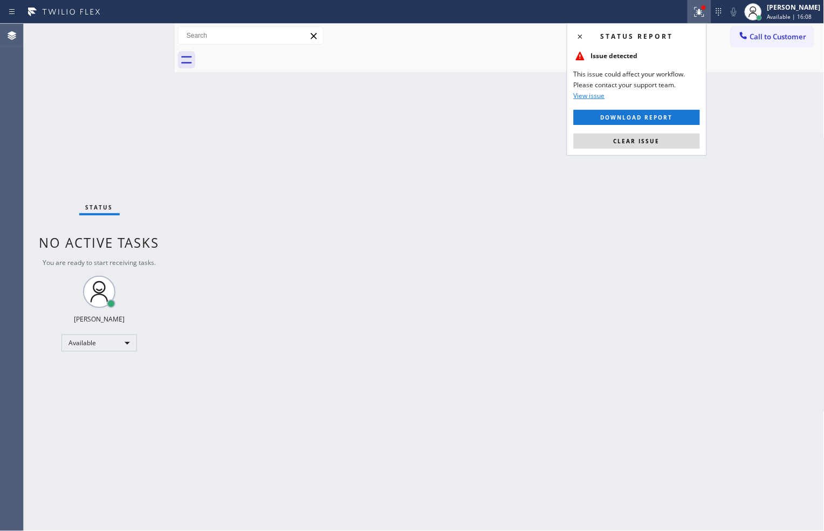
click at [670, 137] on button "Clear issue" at bounding box center [636, 141] width 126 height 15
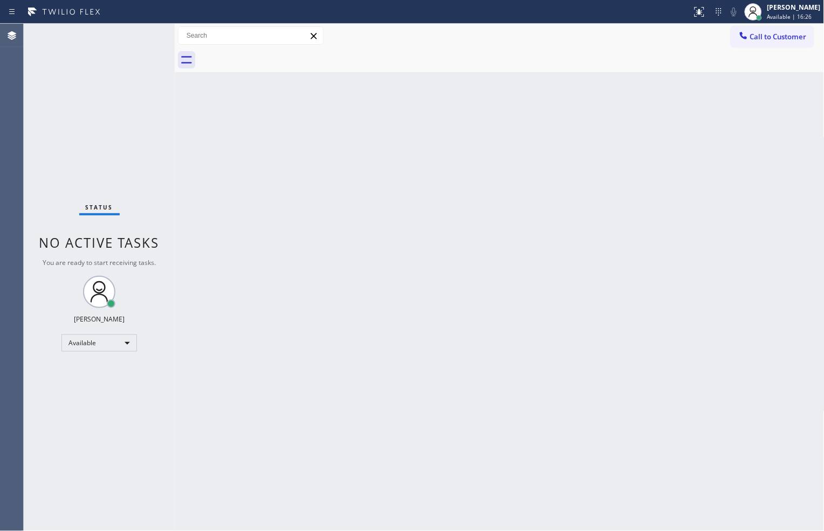
click at [84, 165] on div "Status No active tasks You are ready to start receiving tasks. [PERSON_NAME] Av…" at bounding box center [99, 278] width 151 height 508
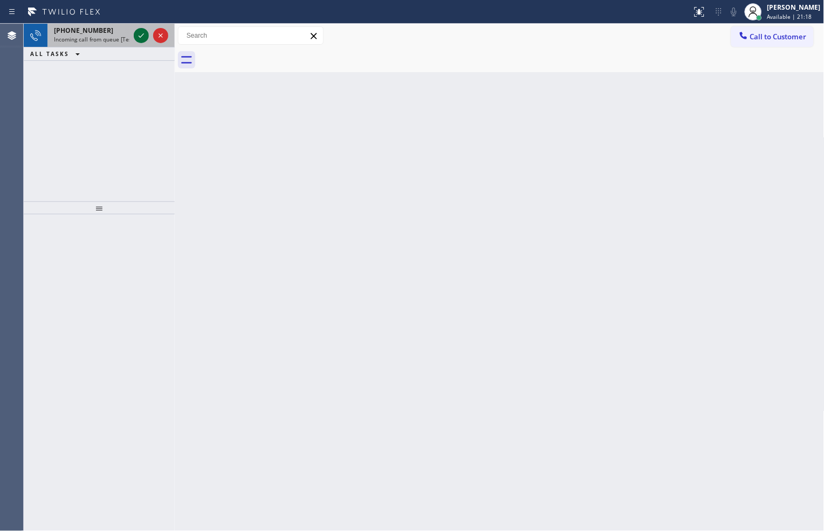
click at [141, 38] on icon at bounding box center [141, 35] width 13 height 13
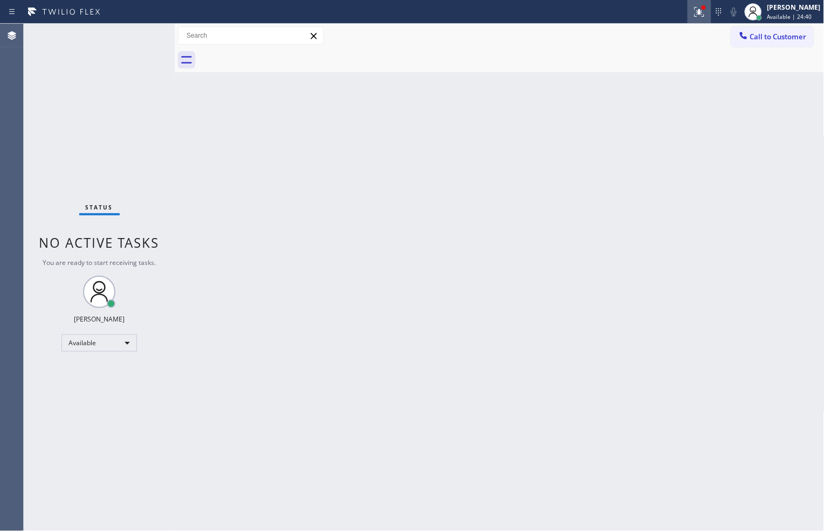
click at [694, 19] on button at bounding box center [699, 12] width 24 height 24
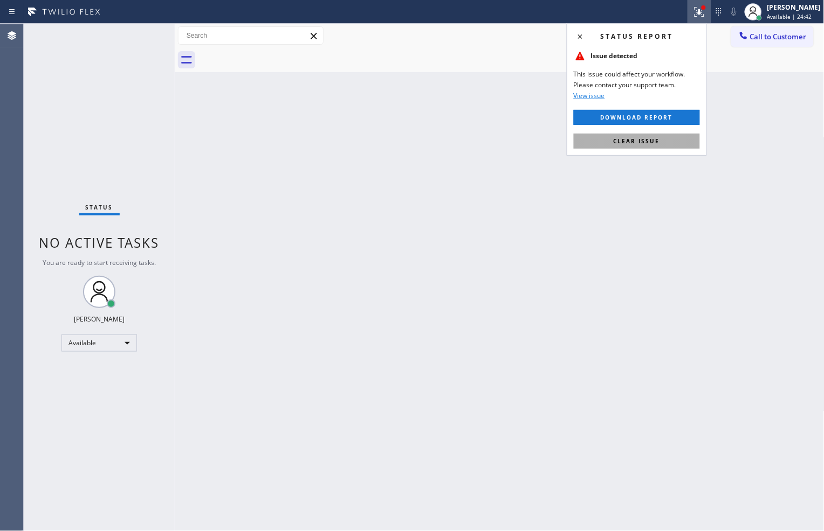
click at [654, 136] on button "Clear issue" at bounding box center [636, 141] width 126 height 15
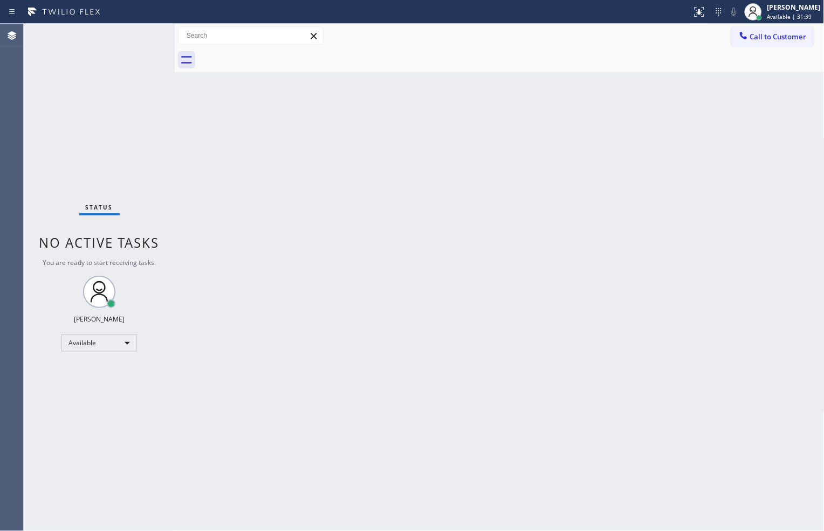
click at [89, 171] on div "Status No active tasks You are ready to start receiving tasks. [PERSON_NAME] Av…" at bounding box center [99, 278] width 151 height 508
click at [132, 41] on div "Status No active tasks You are ready to start receiving tasks. [PERSON_NAME] Av…" at bounding box center [99, 278] width 151 height 508
click at [137, 31] on div "Status No active tasks You are ready to start receiving tasks. [PERSON_NAME] Av…" at bounding box center [99, 278] width 151 height 508
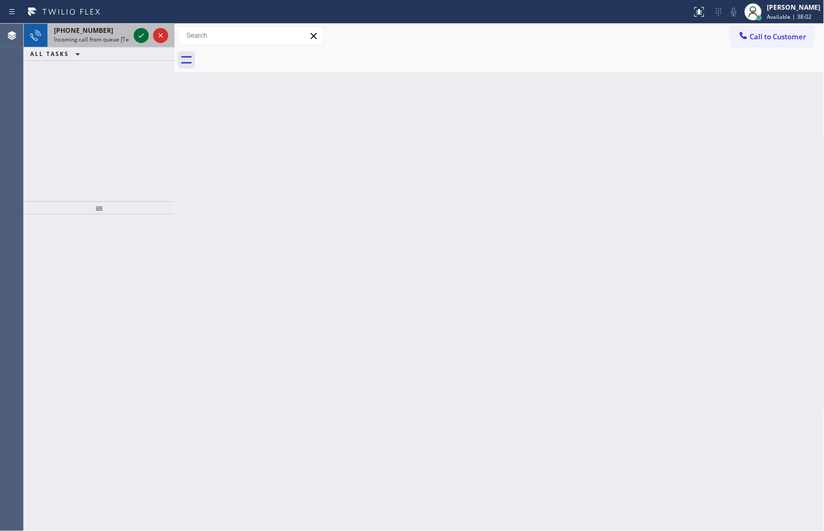
click at [142, 39] on icon at bounding box center [141, 35] width 13 height 13
click at [138, 33] on icon at bounding box center [141, 35] width 13 height 13
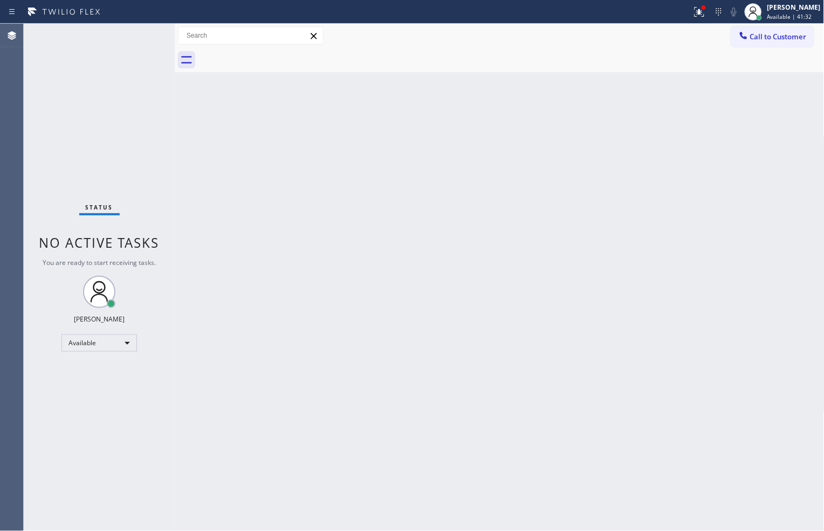
click at [142, 42] on div "Status No active tasks You are ready to start receiving tasks. [PERSON_NAME] Av…" at bounding box center [99, 278] width 151 height 508
click at [693, 12] on icon at bounding box center [699, 11] width 13 height 13
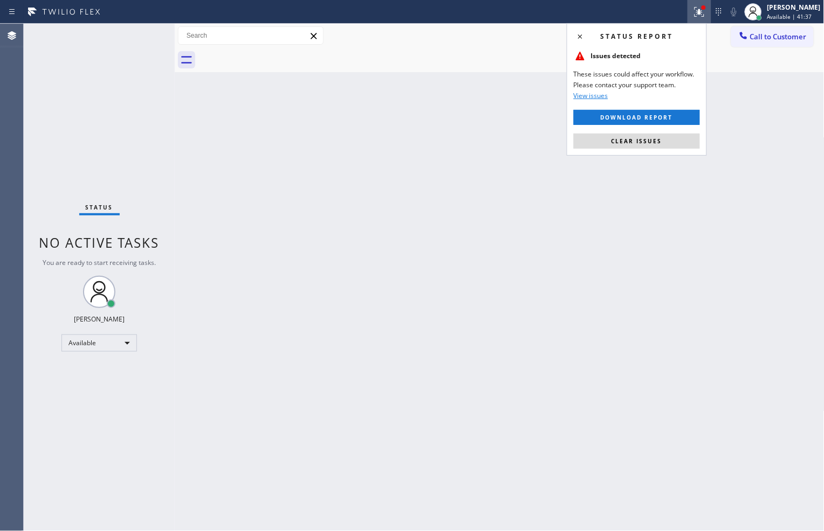
click at [669, 141] on button "Clear issues" at bounding box center [636, 141] width 126 height 15
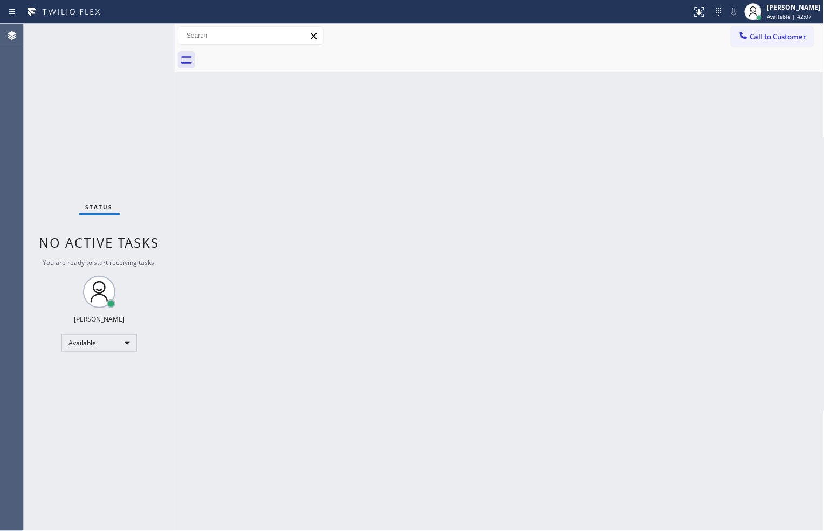
click at [639, 49] on div at bounding box center [511, 60] width 626 height 24
click at [637, 461] on div "Back to Dashboard Change Sender ID Customers Technicians Select a contact Outbo…" at bounding box center [499, 278] width 649 height 508
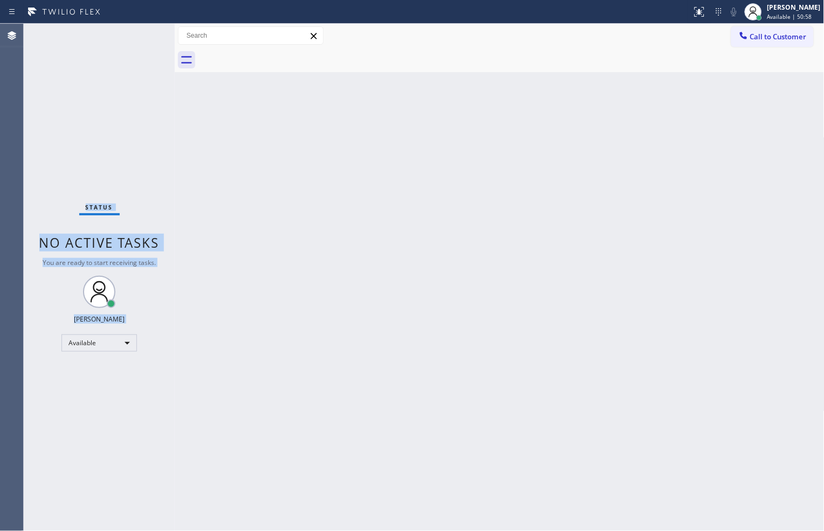
click at [137, 31] on div "Status No active tasks You are ready to start receiving tasks. Zachi Kyte Varon…" at bounding box center [99, 278] width 151 height 508
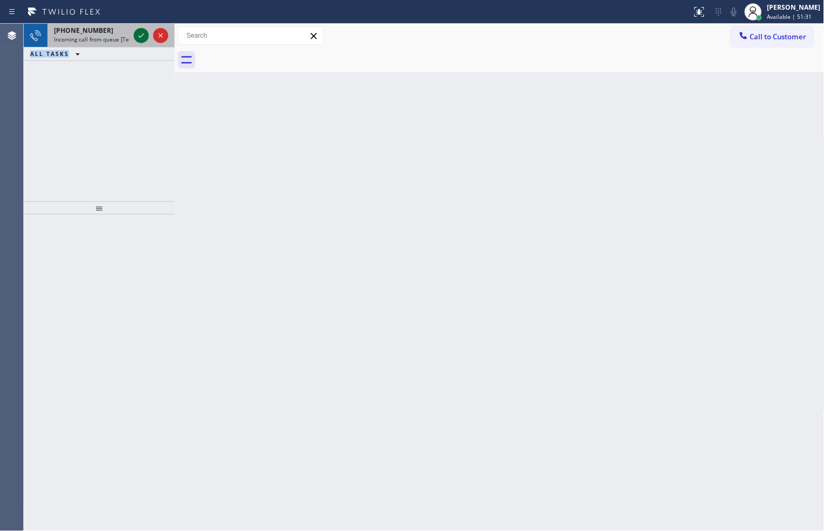
click at [139, 36] on icon at bounding box center [141, 35] width 5 height 4
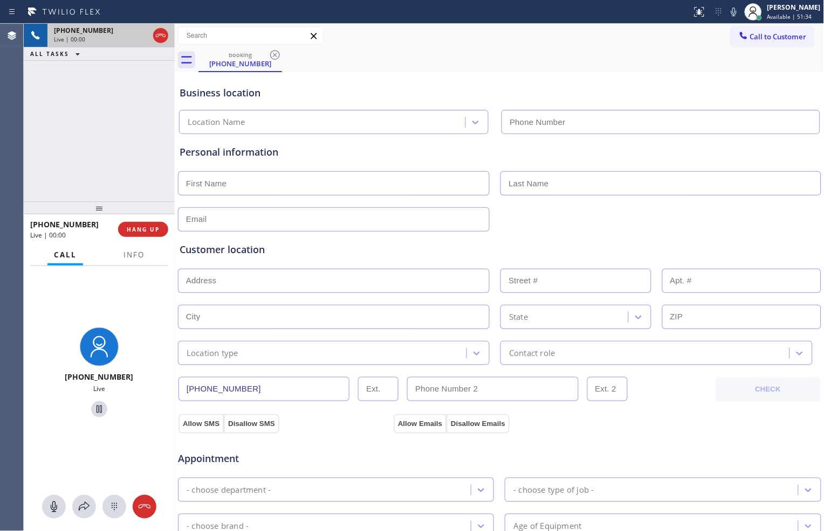
type input "(786) 375-5773"
click at [153, 230] on span "HANG UP" at bounding box center [143, 230] width 33 height 8
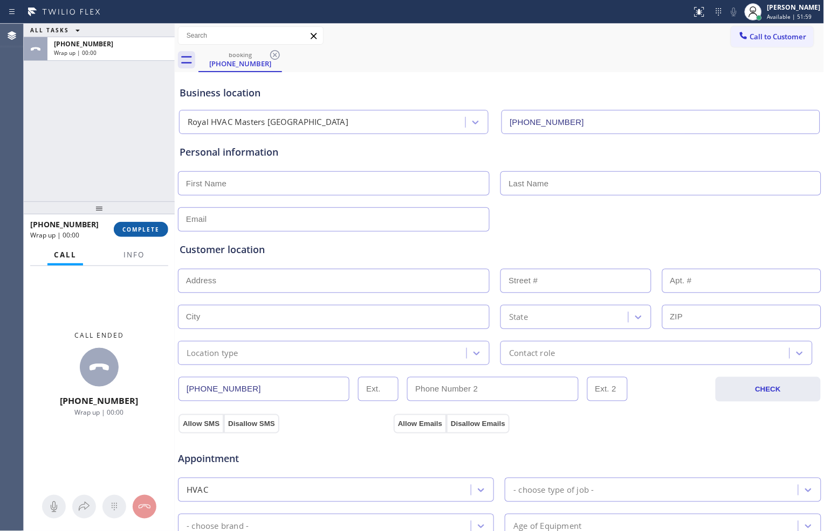
click at [153, 230] on span "COMPLETE" at bounding box center [140, 230] width 37 height 8
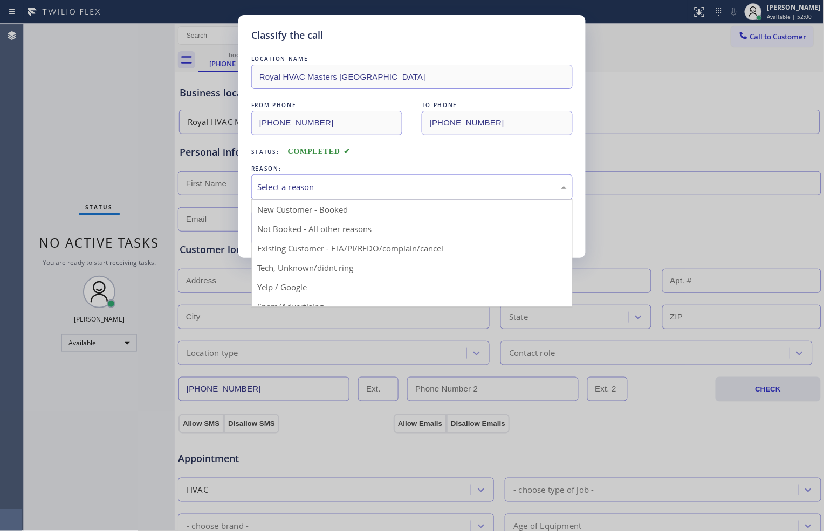
click at [298, 182] on div "Select a reason" at bounding box center [411, 187] width 309 height 12
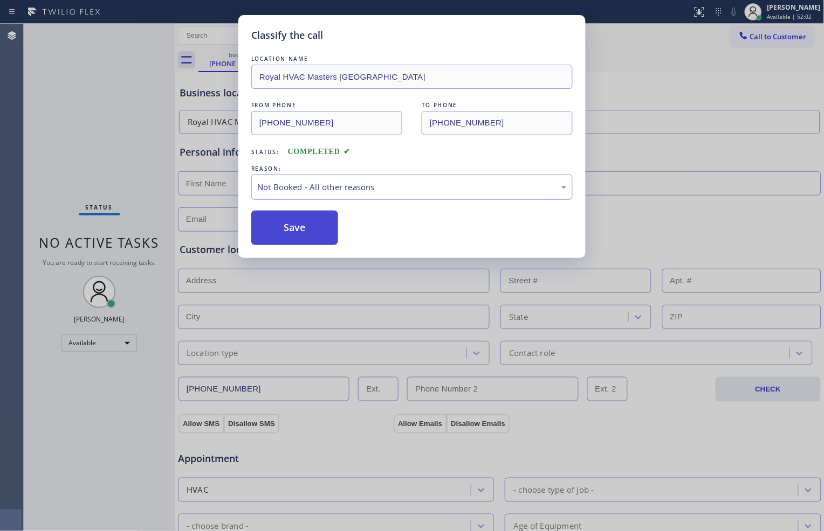
click at [312, 233] on button "Save" at bounding box center [294, 228] width 87 height 34
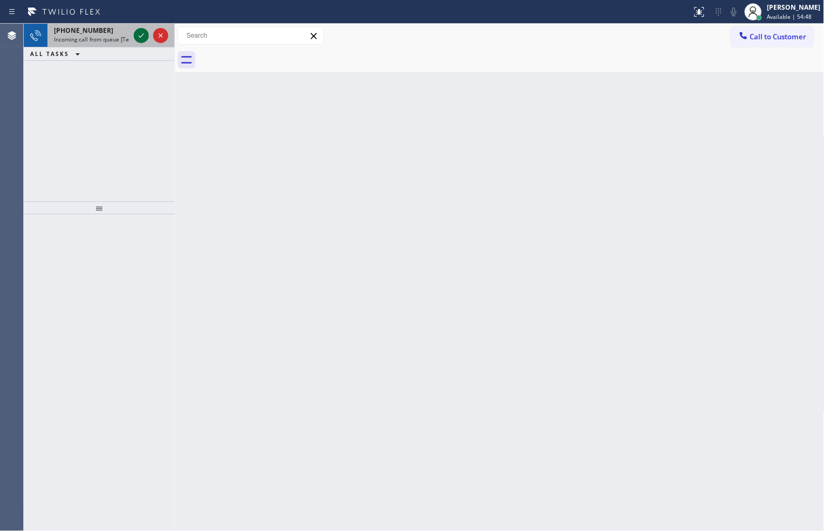
click at [141, 28] on button at bounding box center [141, 35] width 15 height 15
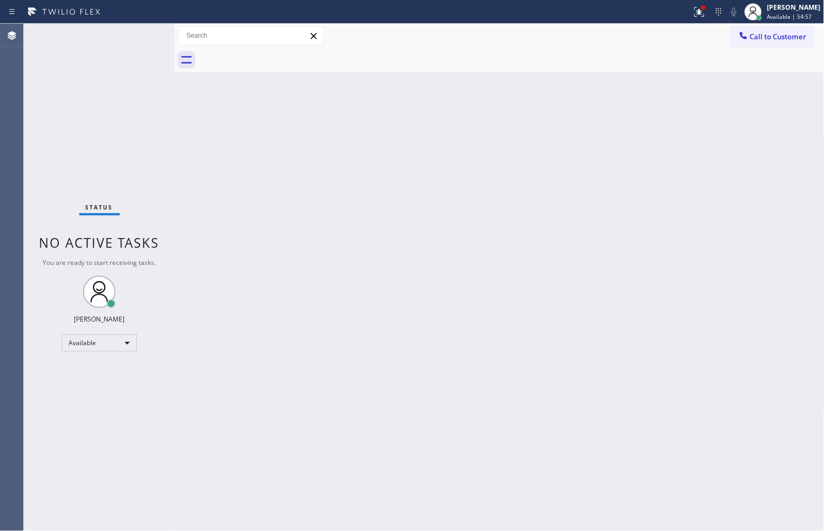
click at [628, 467] on div "Back to Dashboard Change Sender ID Customers Technicians Select a contact Outbo…" at bounding box center [499, 278] width 649 height 508
click at [698, 16] on icon at bounding box center [699, 12] width 10 height 10
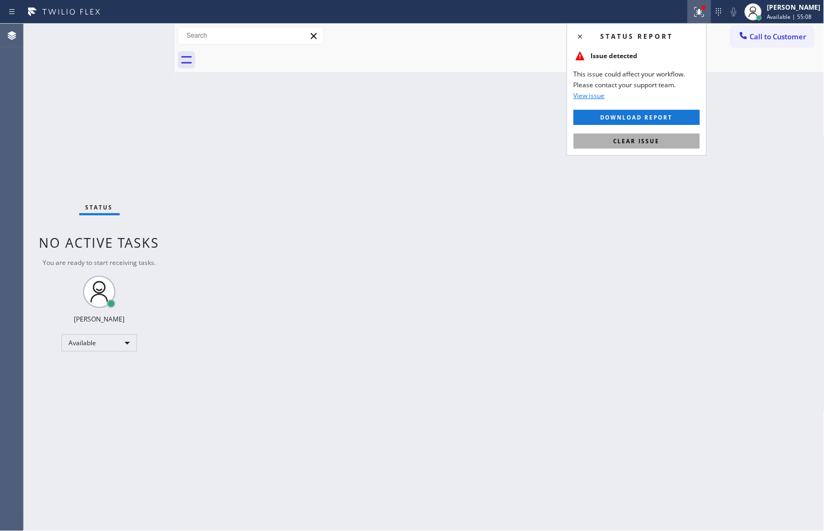
click at [675, 139] on button "Clear issue" at bounding box center [636, 141] width 126 height 15
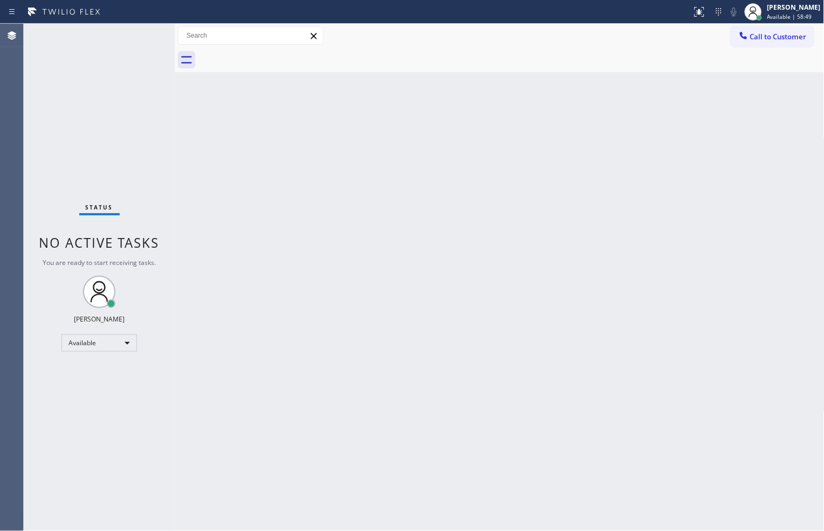
click at [93, 157] on div "Status No active tasks You are ready to start receiving tasks. [PERSON_NAME] Av…" at bounding box center [99, 278] width 151 height 508
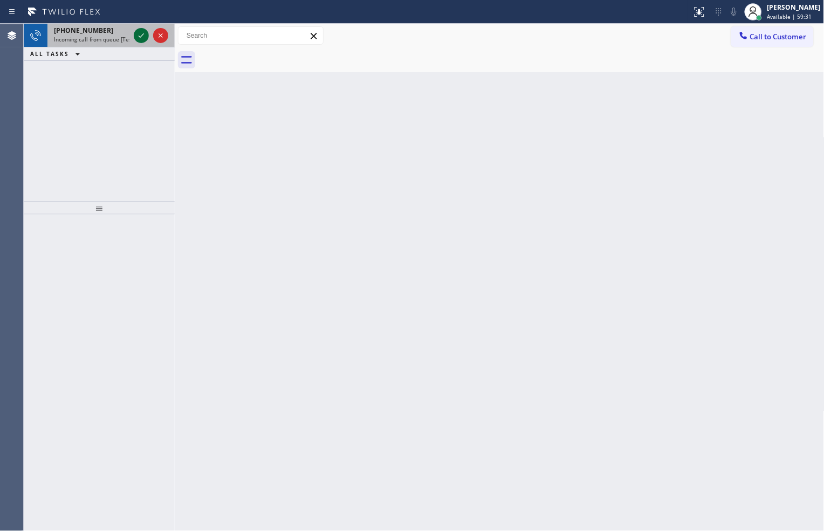
click at [141, 38] on icon at bounding box center [141, 35] width 13 height 13
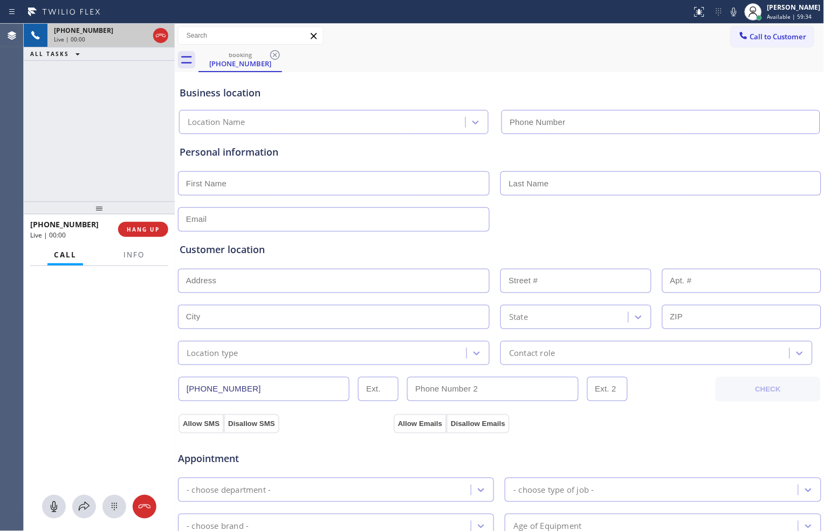
type input "(424) 281-6513"
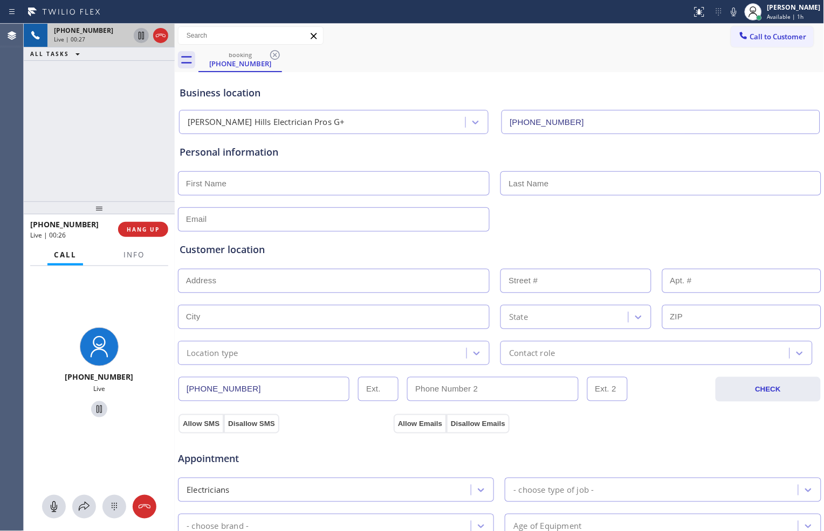
click at [141, 38] on icon at bounding box center [141, 35] width 13 height 13
click at [729, 13] on icon at bounding box center [733, 11] width 13 height 13
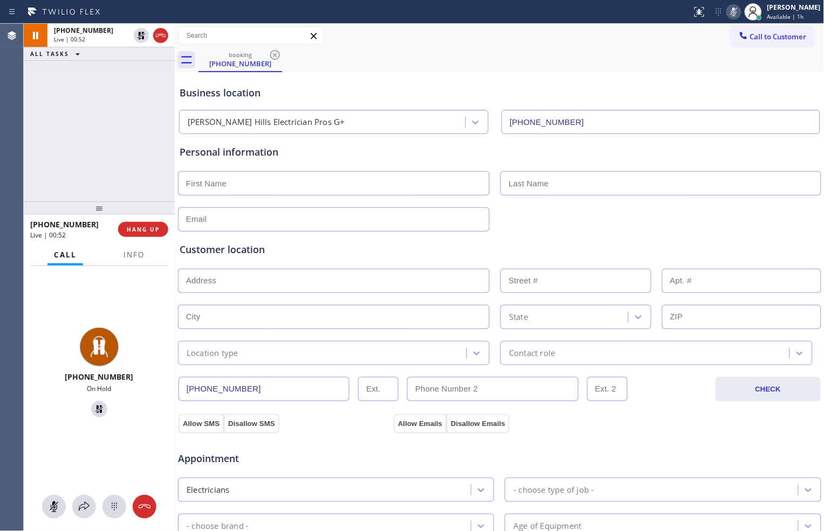
click at [731, 13] on icon at bounding box center [733, 12] width 5 height 9
click at [144, 40] on icon at bounding box center [141, 35] width 13 height 13
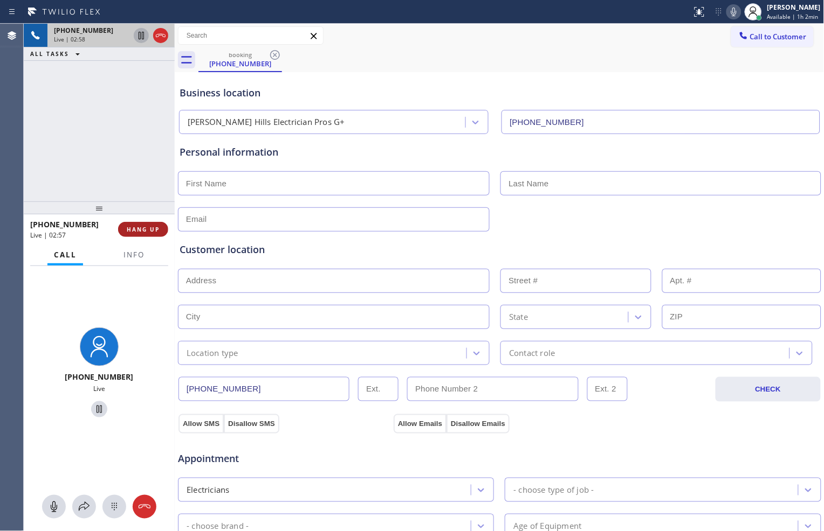
click at [155, 228] on span "HANG UP" at bounding box center [143, 230] width 33 height 8
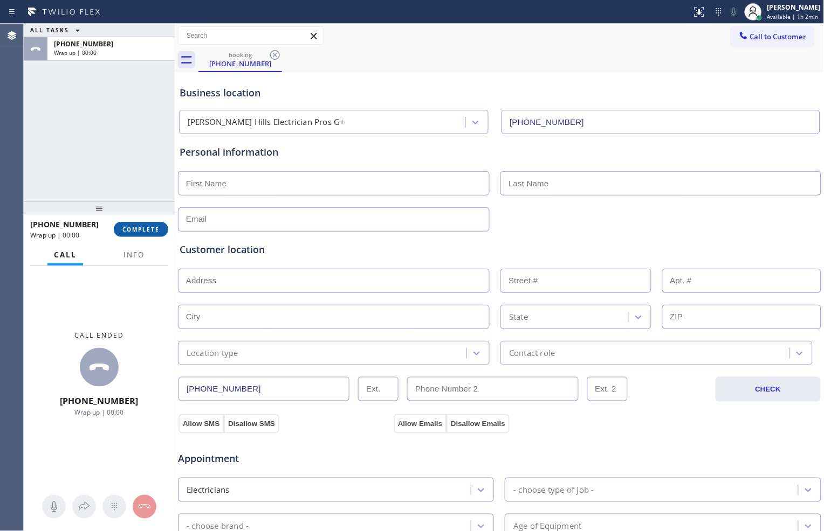
click at [155, 230] on span "COMPLETE" at bounding box center [140, 230] width 37 height 8
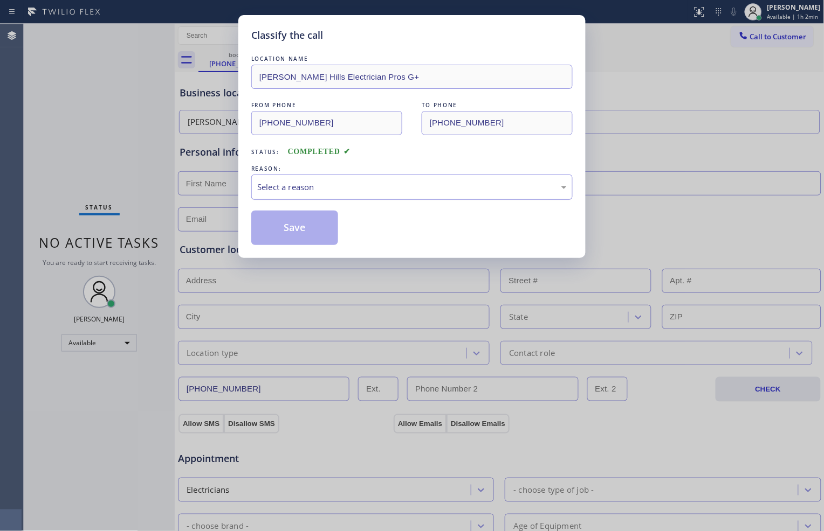
click at [358, 191] on div "Select a reason" at bounding box center [411, 187] width 309 height 12
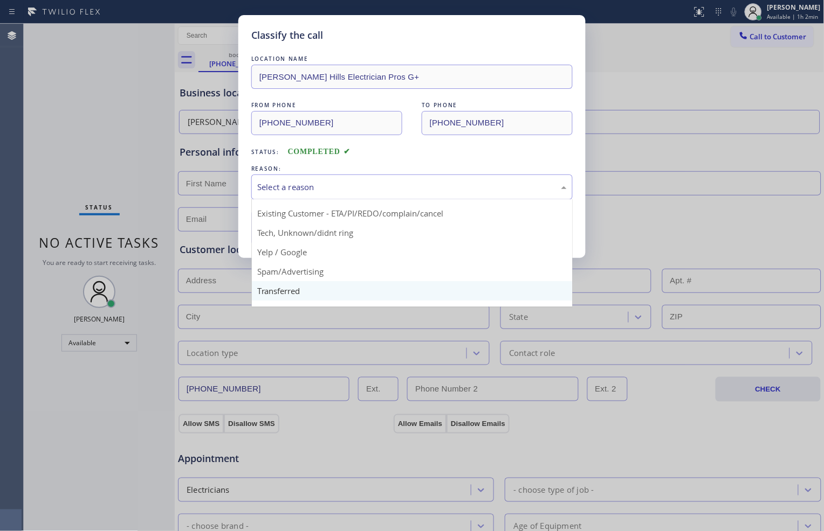
scroll to position [67, 0]
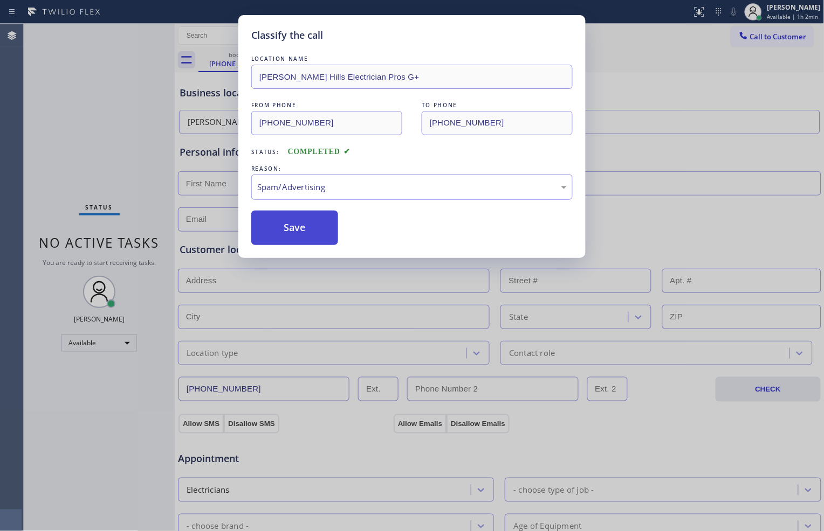
click at [331, 226] on button "Save" at bounding box center [294, 228] width 87 height 34
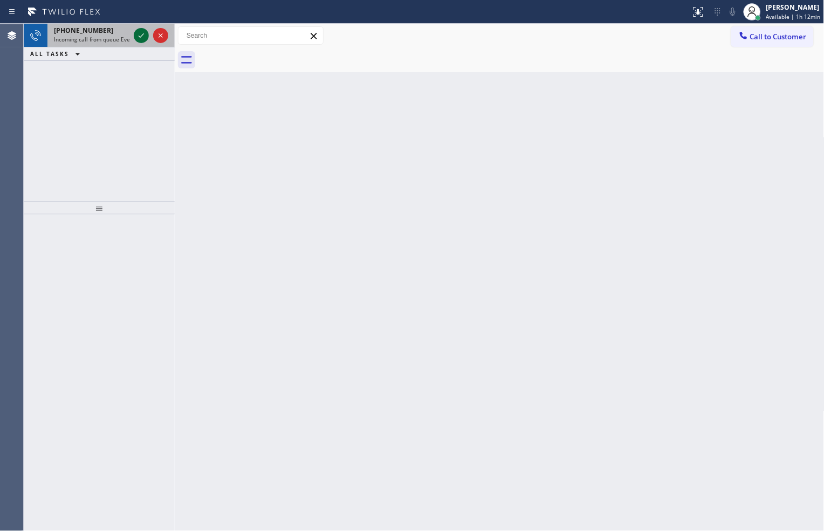
click at [134, 34] on div at bounding box center [141, 35] width 15 height 13
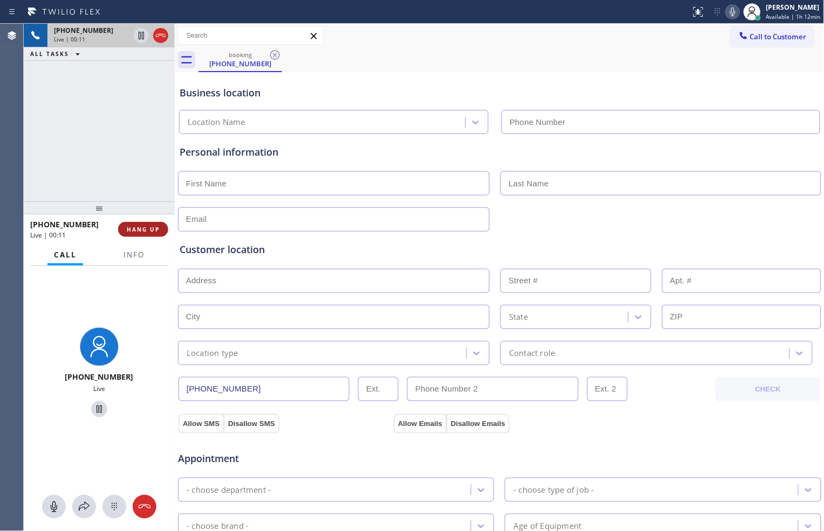
click at [157, 228] on span "HANG UP" at bounding box center [143, 230] width 33 height 8
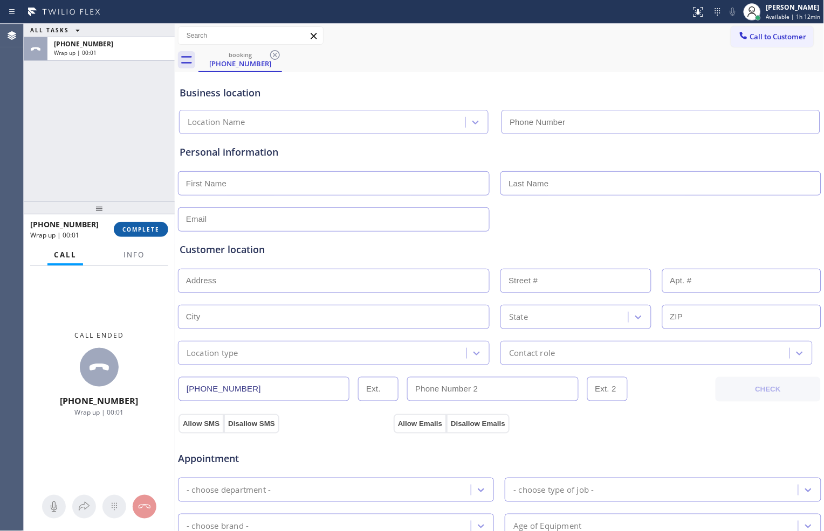
click at [151, 227] on span "COMPLETE" at bounding box center [140, 230] width 37 height 8
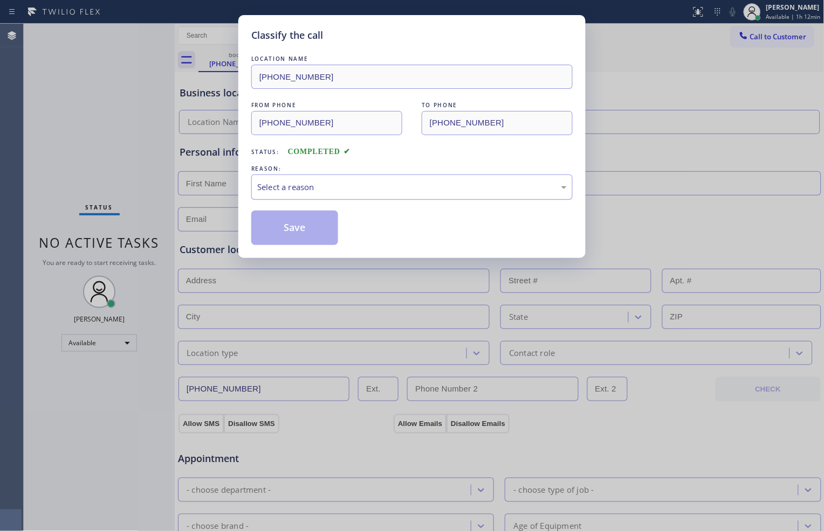
click at [329, 184] on div "Select a reason" at bounding box center [411, 187] width 309 height 12
click at [338, 192] on div "Not Booked - All other reasons" at bounding box center [411, 187] width 309 height 12
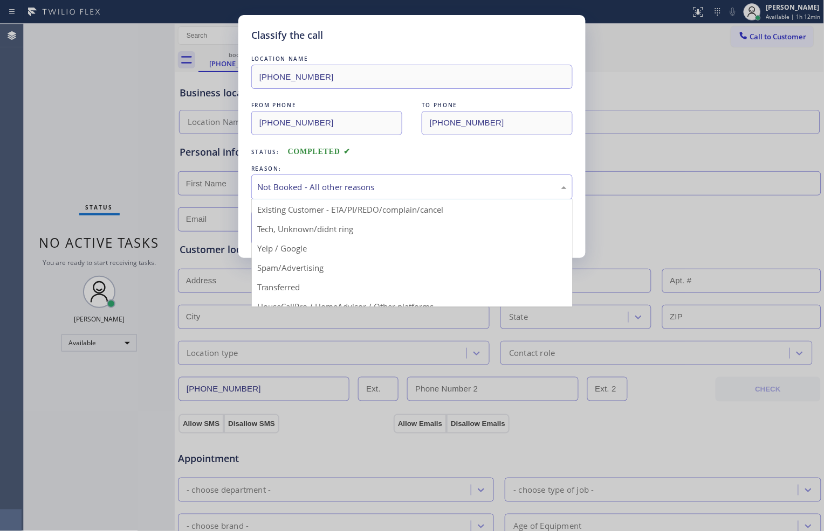
scroll to position [60, 0]
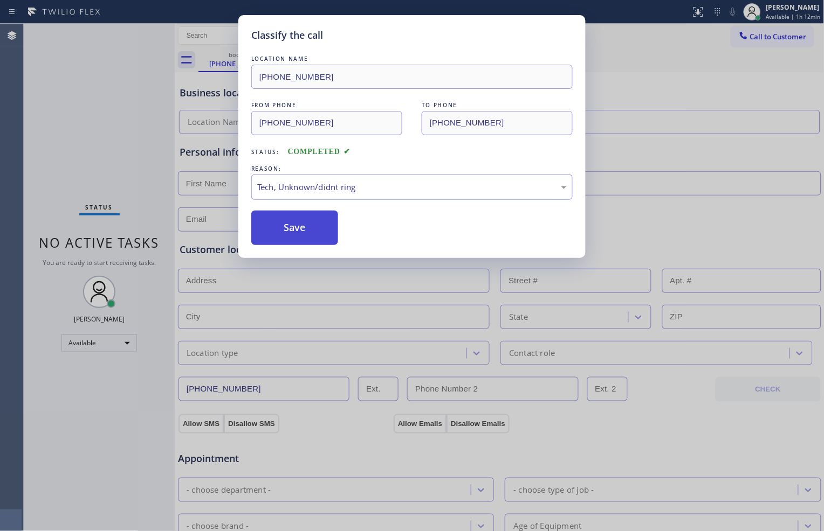
click at [295, 220] on button "Save" at bounding box center [294, 228] width 87 height 34
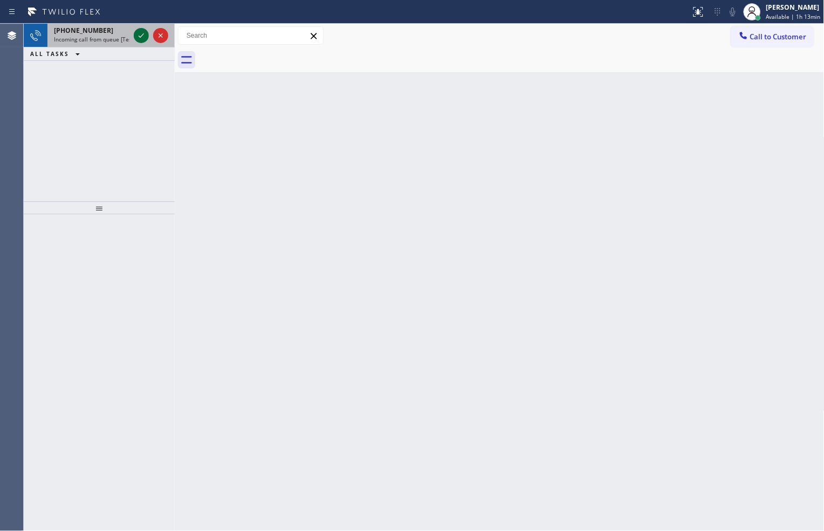
click at [137, 31] on icon at bounding box center [141, 35] width 13 height 13
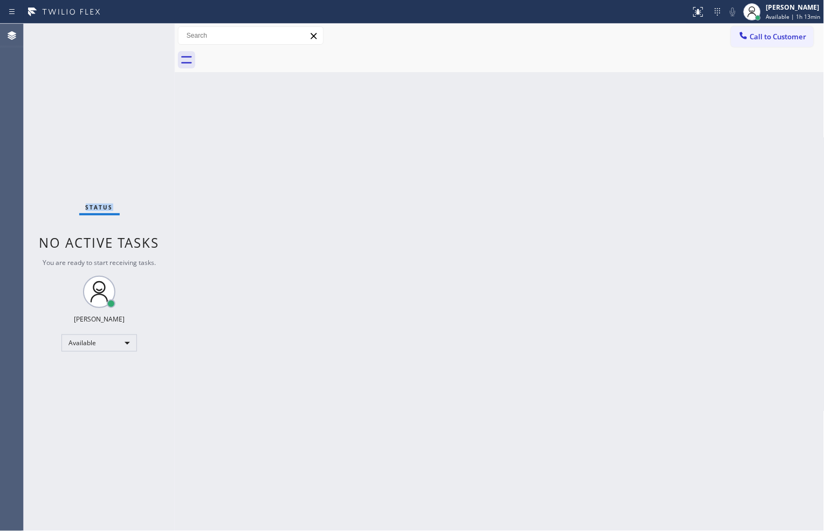
click at [137, 31] on div "Status No active tasks You are ready to start receiving tasks. [PERSON_NAME] Av…" at bounding box center [99, 278] width 151 height 508
click at [691, 6] on icon at bounding box center [697, 11] width 13 height 13
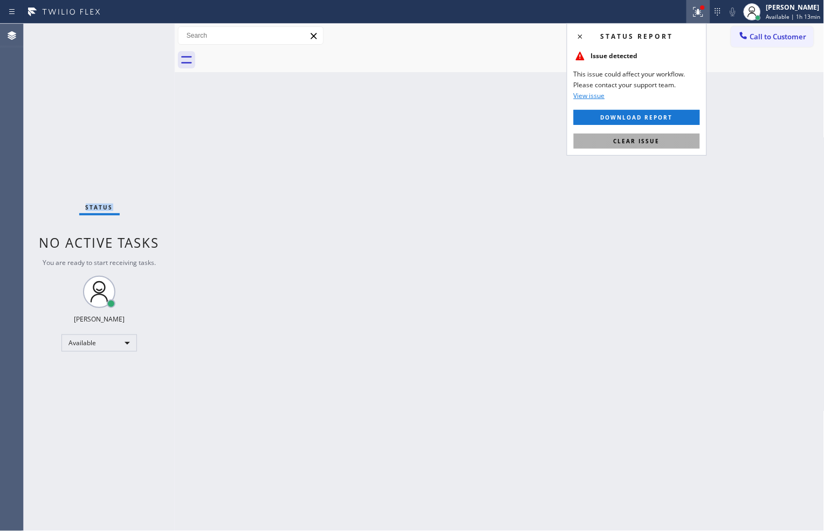
click at [675, 140] on button "Clear issue" at bounding box center [636, 141] width 126 height 15
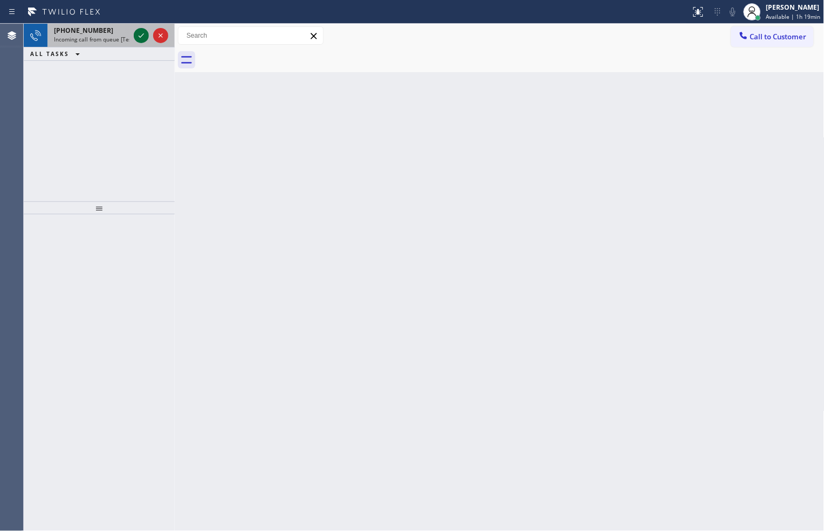
click at [141, 29] on icon at bounding box center [141, 35] width 13 height 13
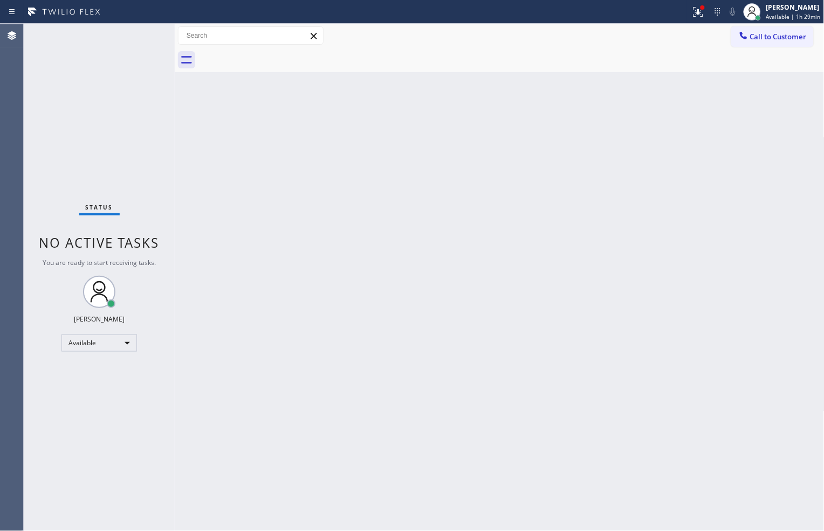
click at [61, 108] on div "Status No active tasks You are ready to start receiving tasks. [PERSON_NAME] Av…" at bounding box center [99, 278] width 151 height 508
click at [127, 344] on div "Available" at bounding box center [98, 343] width 75 height 17
click at [120, 381] on li "Unavailable" at bounding box center [98, 384] width 73 height 13
click at [127, 345] on div "Available" at bounding box center [98, 343] width 75 height 17
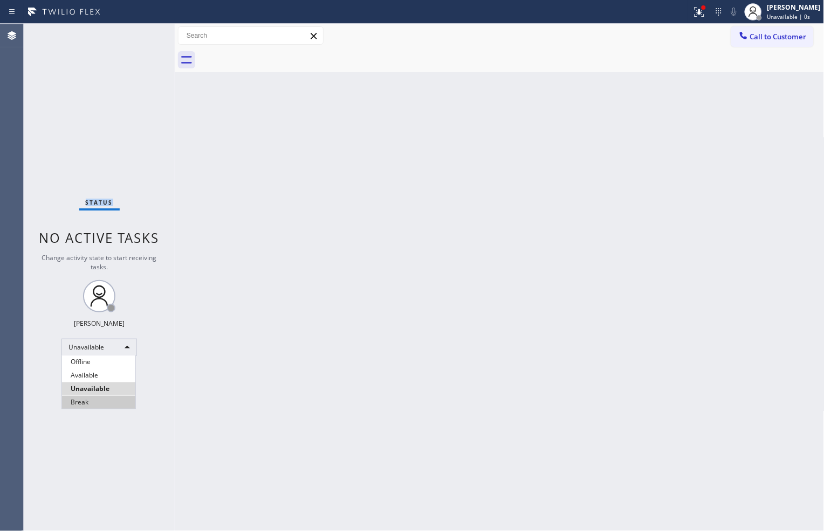
click at [110, 401] on li "Break" at bounding box center [98, 402] width 73 height 13
